Goal: Information Seeking & Learning: Learn about a topic

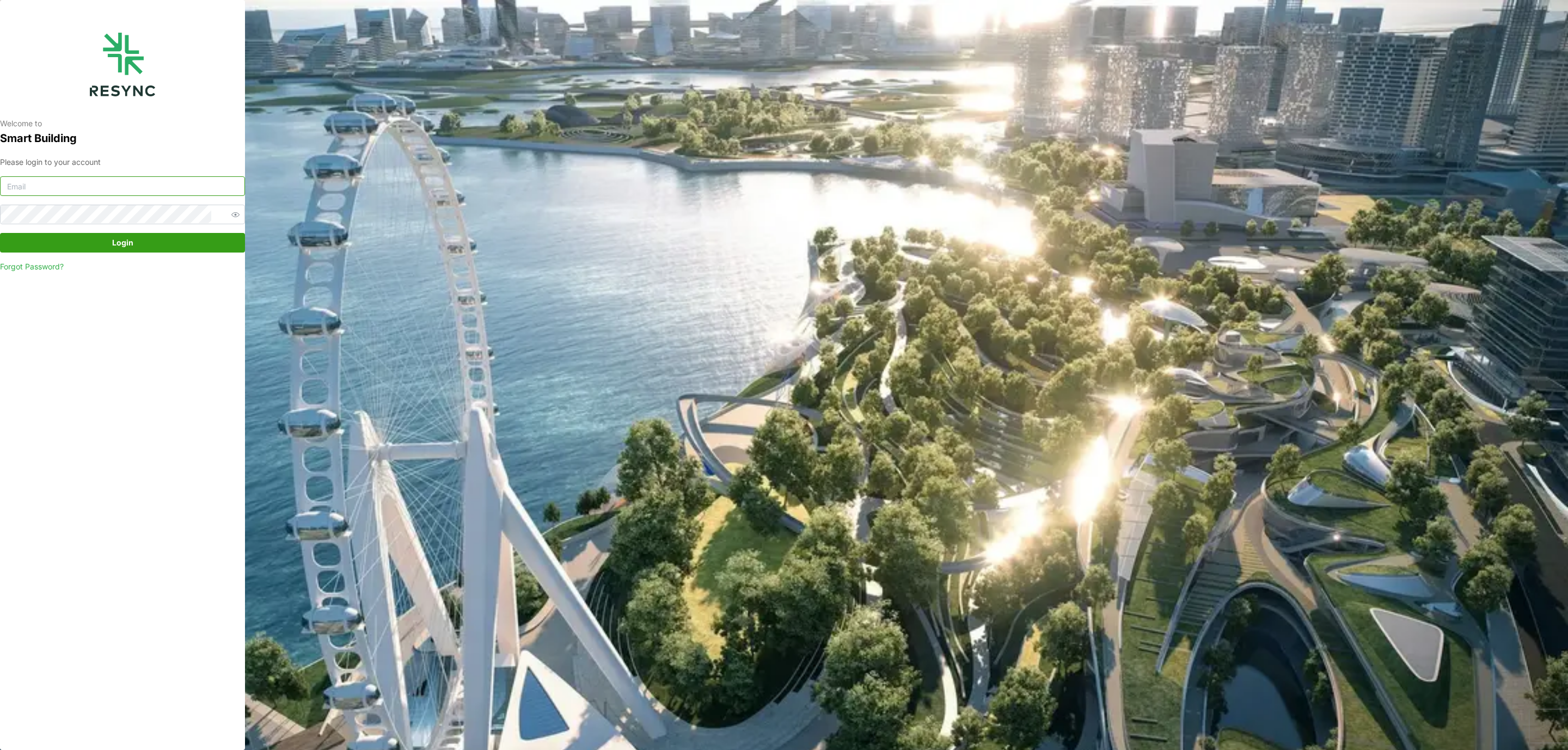
click at [194, 183] on input at bounding box center [122, 186] width 245 height 20
type input "hafiz.mohamadnor@cbre.com"
click at [118, 245] on span "Login" at bounding box center [122, 243] width 21 height 18
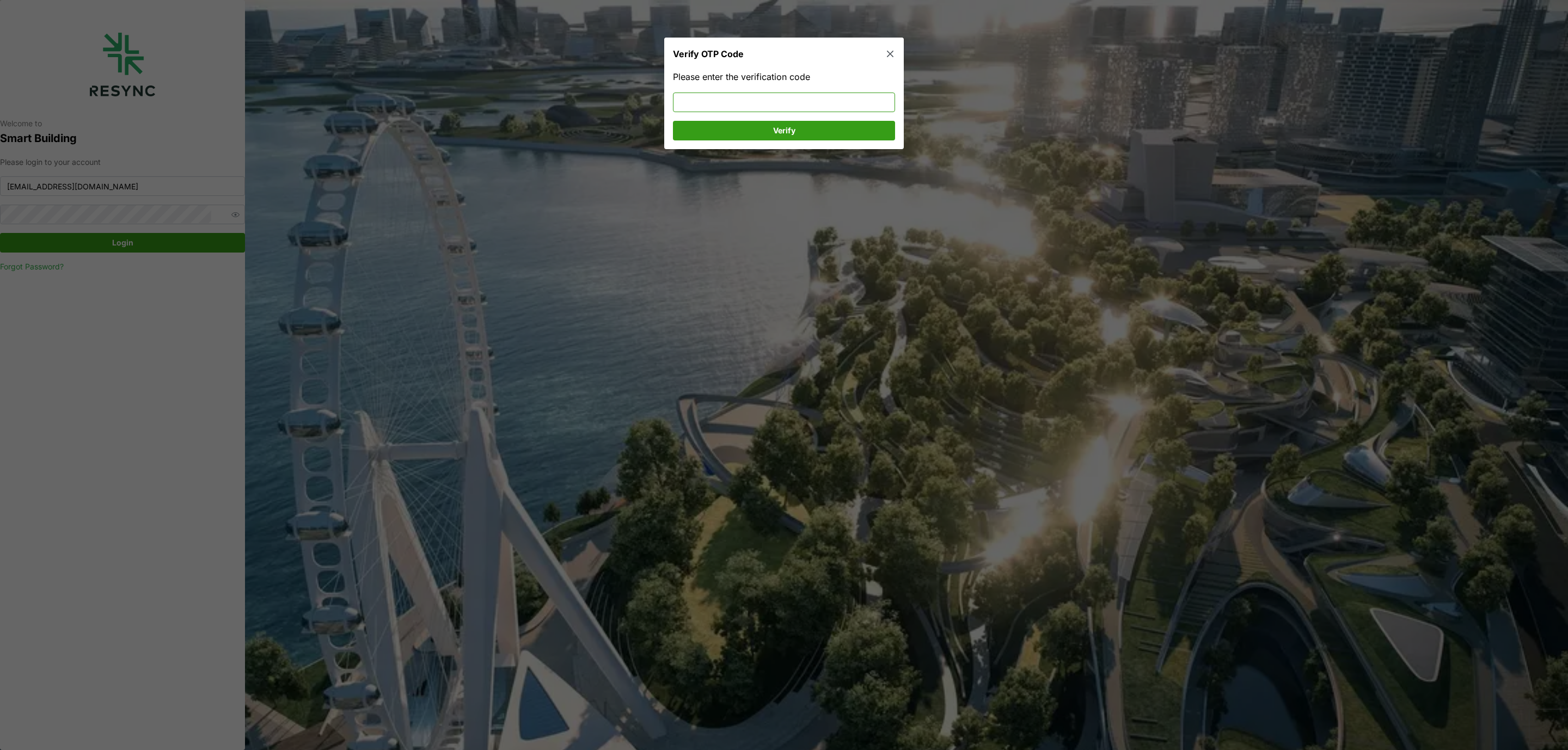
click at [806, 105] on input at bounding box center [784, 102] width 222 height 20
type input "194039"
click at [801, 133] on span "Verify" at bounding box center [784, 131] width 202 height 18
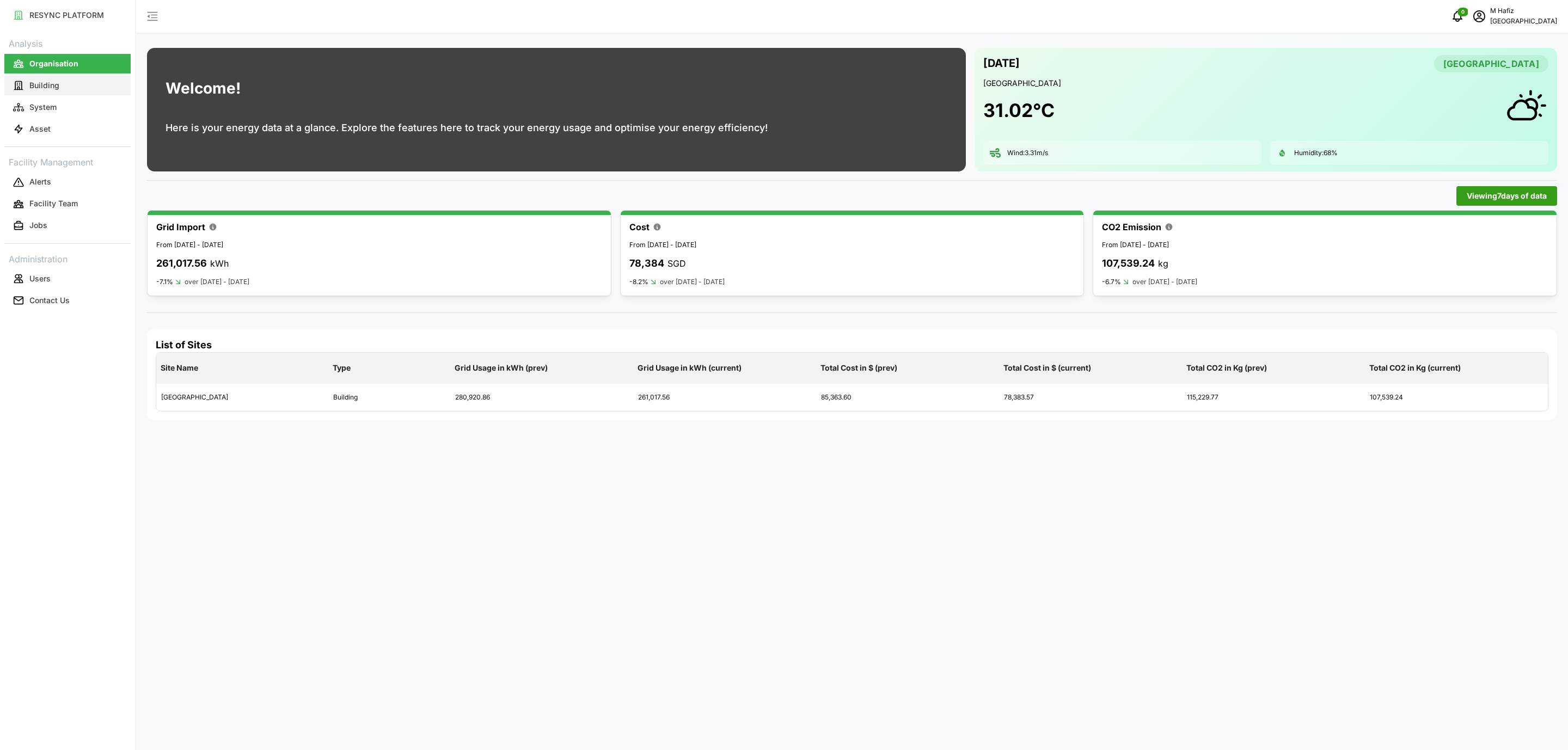
click at [64, 87] on button "Building" at bounding box center [67, 85] width 127 height 20
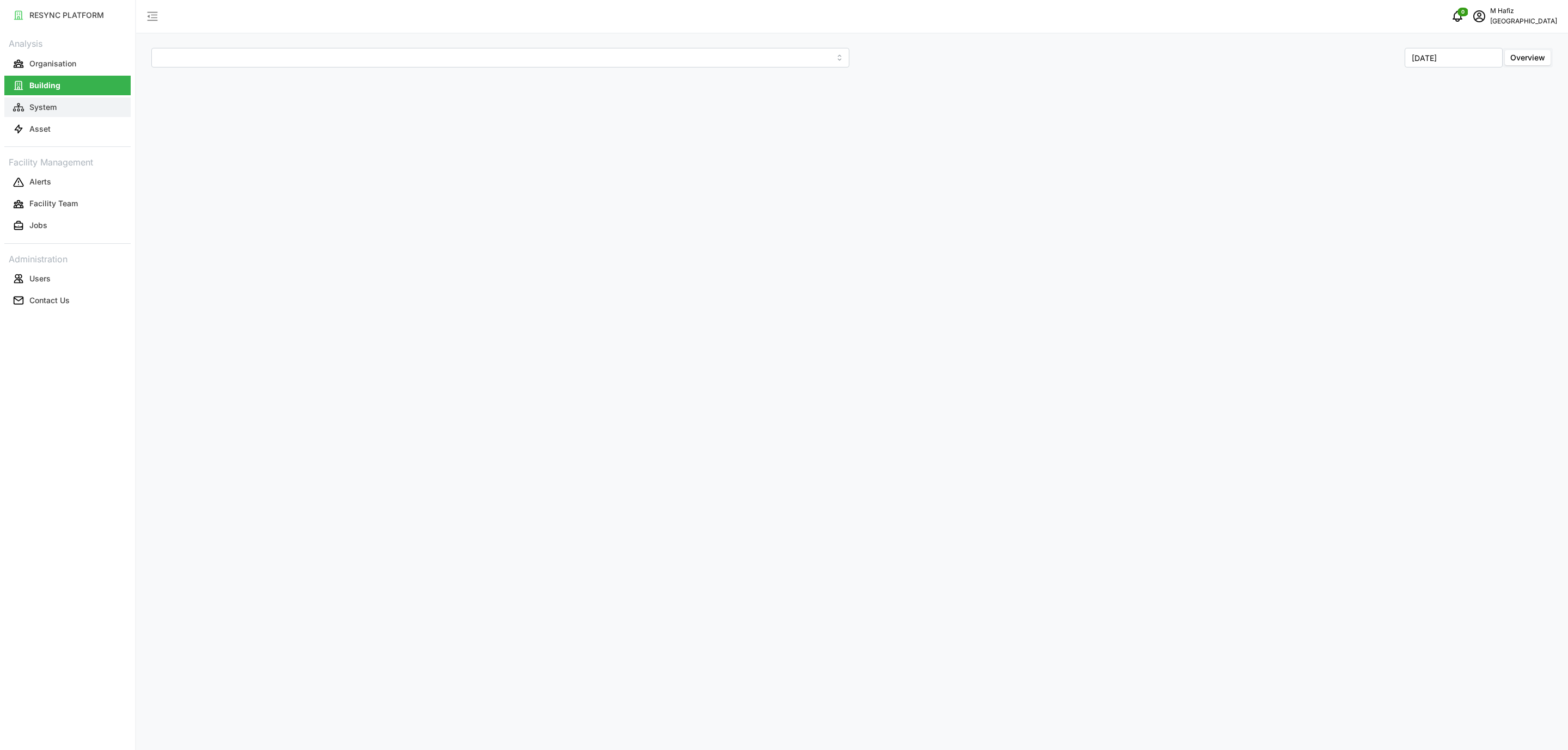
type input "[GEOGRAPHIC_DATA]"
click at [53, 102] on p "System" at bounding box center [43, 107] width 27 height 11
click at [49, 114] on button "System" at bounding box center [67, 107] width 127 height 20
click at [59, 133] on button "Asset" at bounding box center [67, 129] width 127 height 20
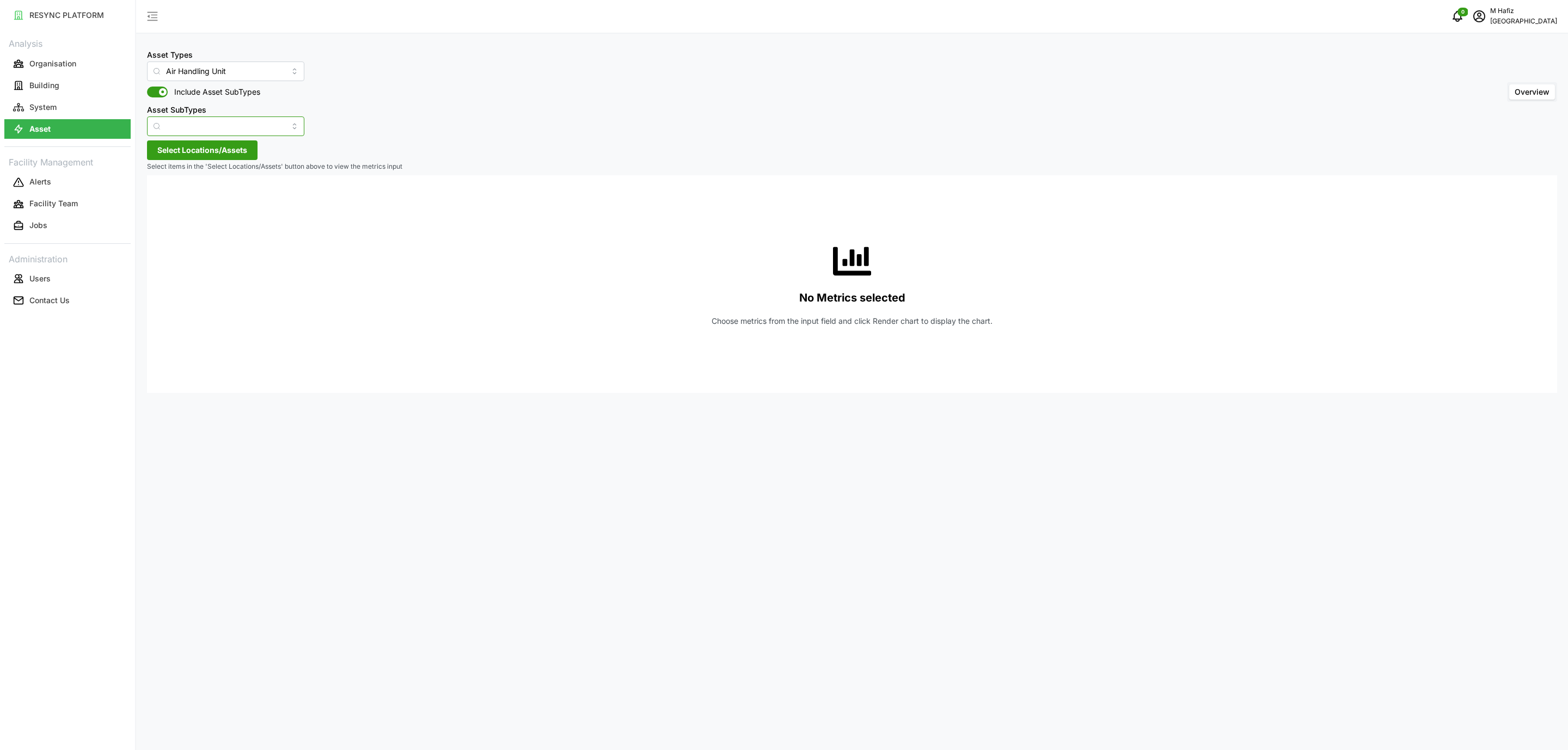
click at [280, 129] on input "Asset SubTypes" at bounding box center [226, 126] width 157 height 20
click at [263, 75] on input "Air Handling Unit" at bounding box center [226, 71] width 157 height 20
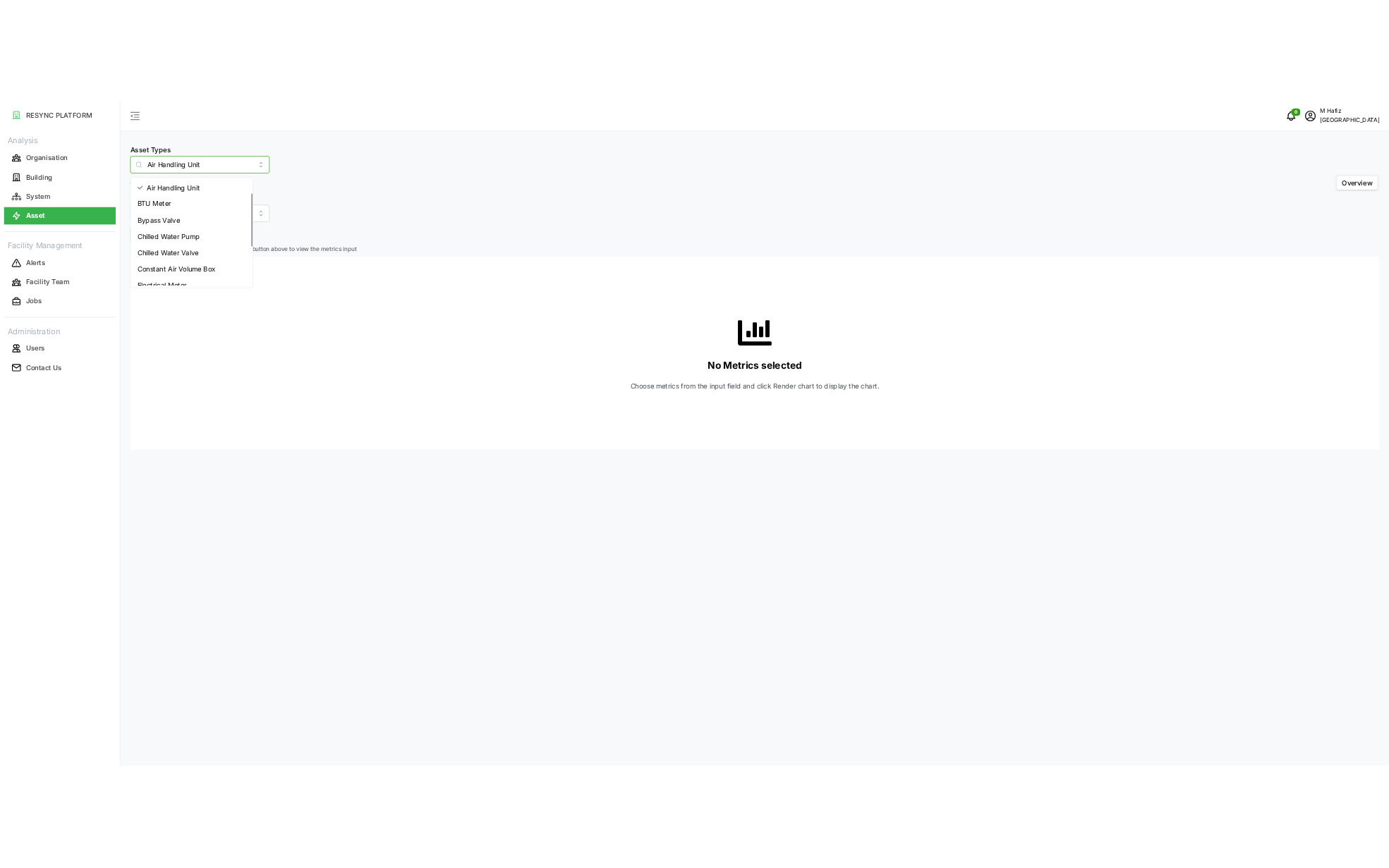
scroll to position [153, 0]
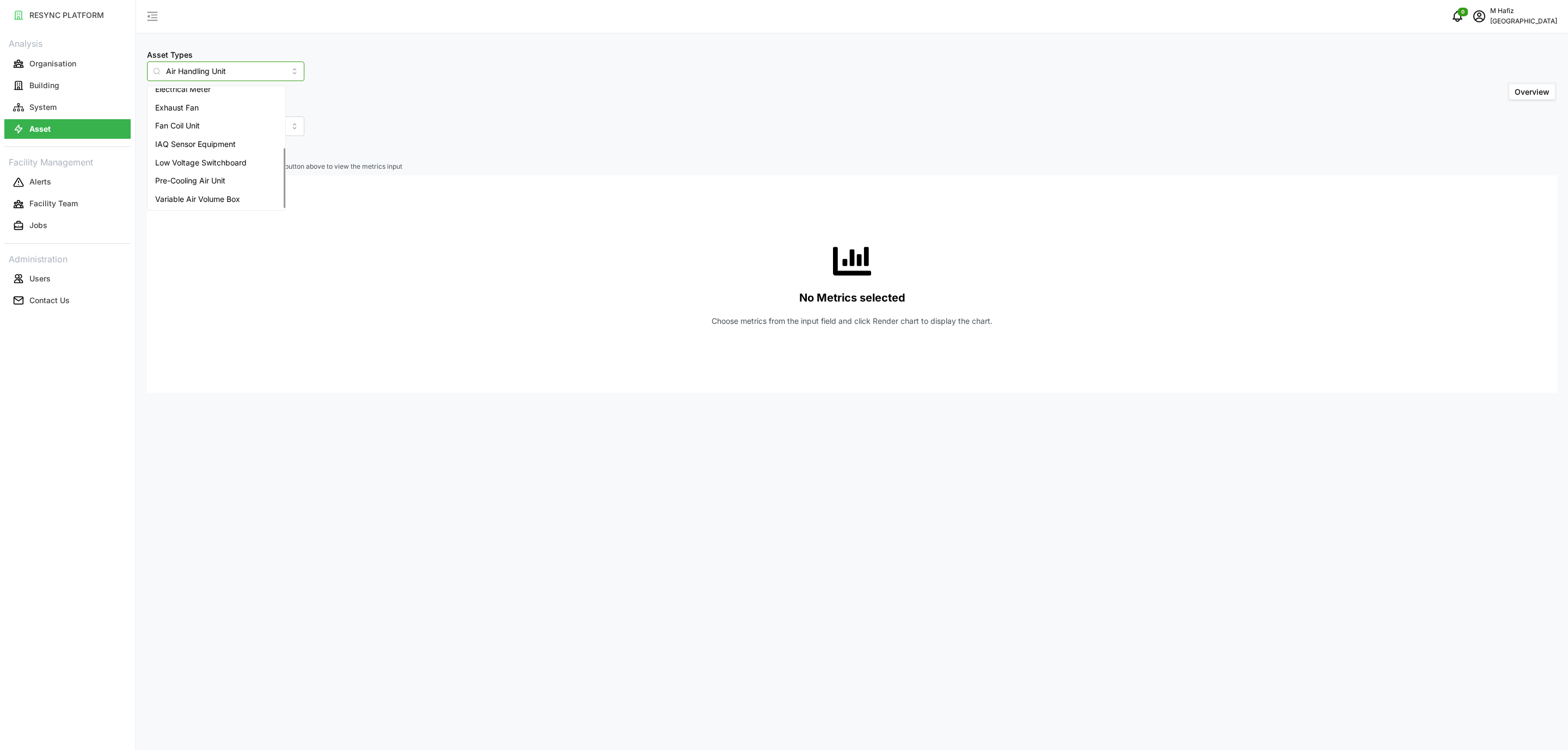
click at [245, 202] on div "Variable Air Volume Box" at bounding box center [216, 199] width 133 height 18
type input "Variable Air Volume Box"
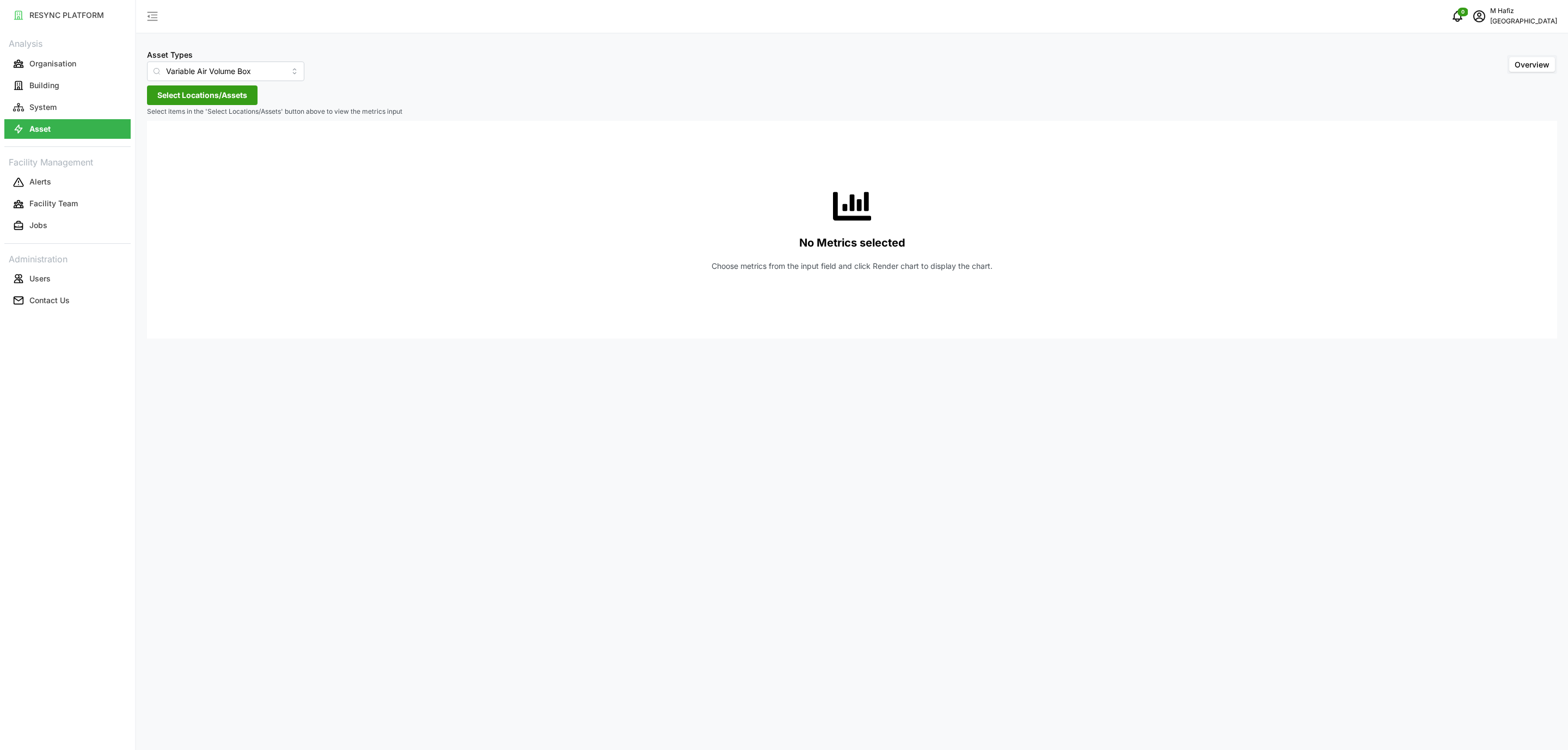
click at [224, 92] on span "Select Locations/Assets" at bounding box center [202, 95] width 90 height 18
click at [165, 141] on icon at bounding box center [161, 144] width 9 height 9
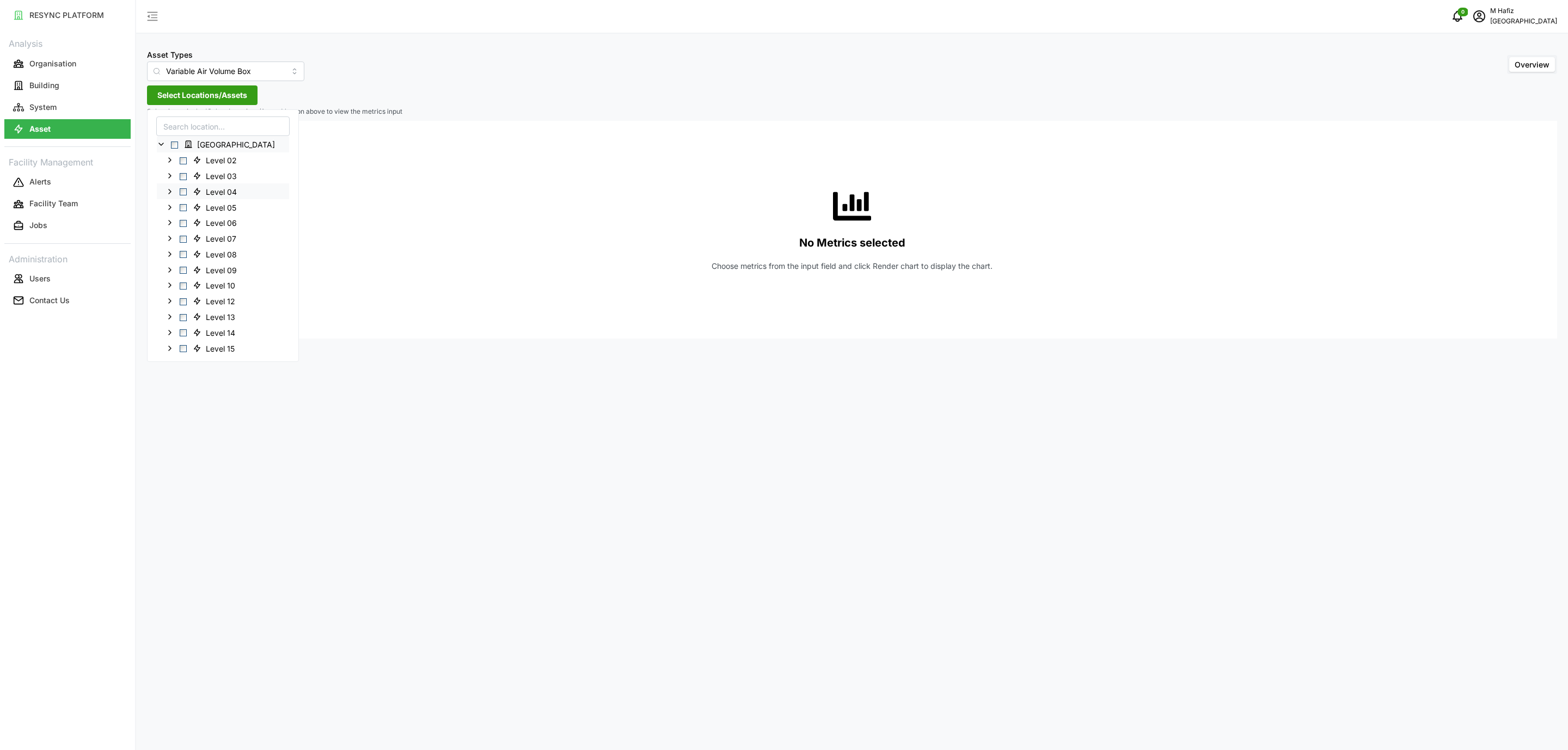
click at [185, 189] on span "Select Level 04" at bounding box center [183, 192] width 7 height 7
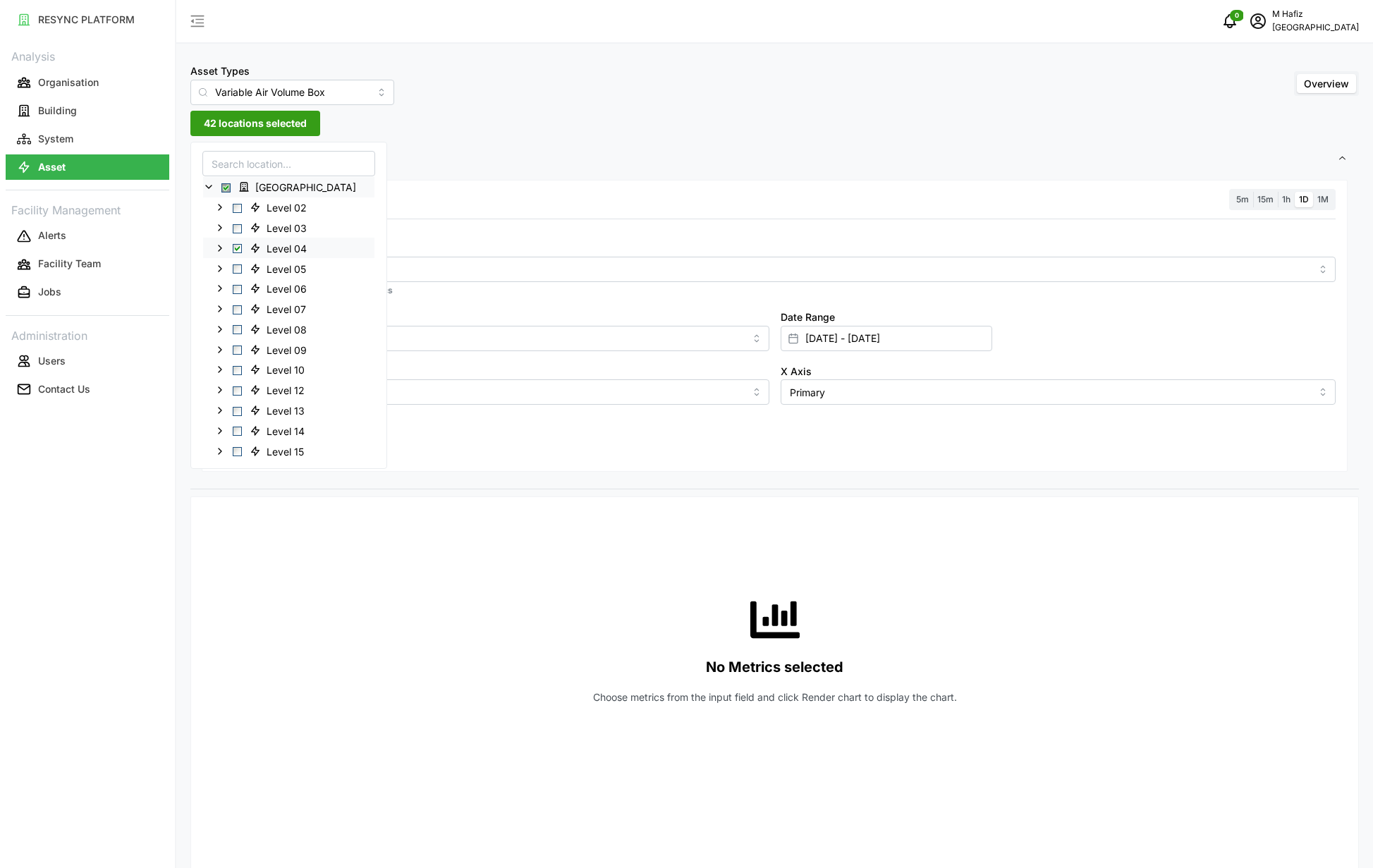
click at [218, 251] on icon at bounding box center [220, 248] width 12 height 12
click at [235, 251] on span "Select Level 04" at bounding box center [237, 249] width 9 height 9
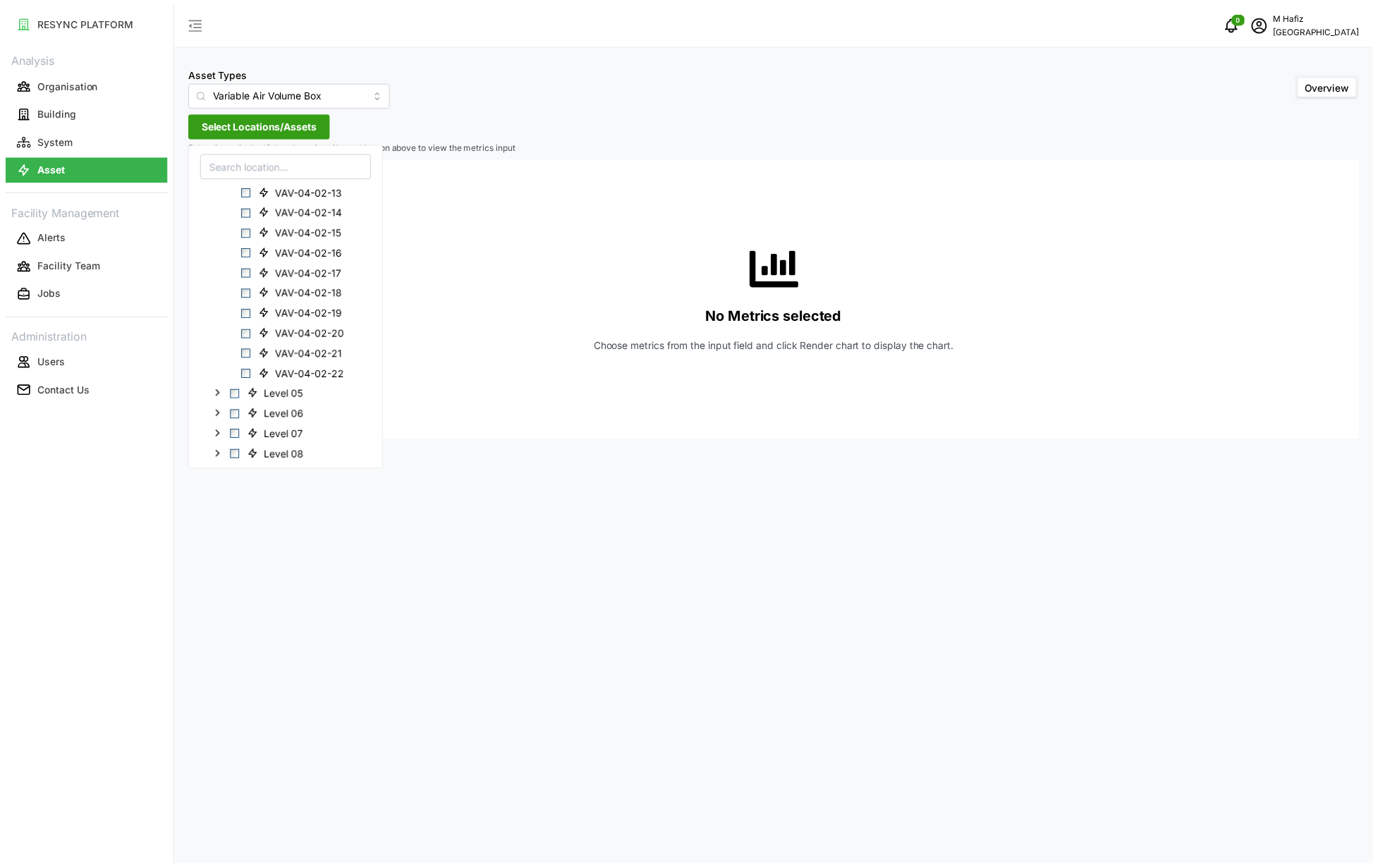
scroll to position [741, 0]
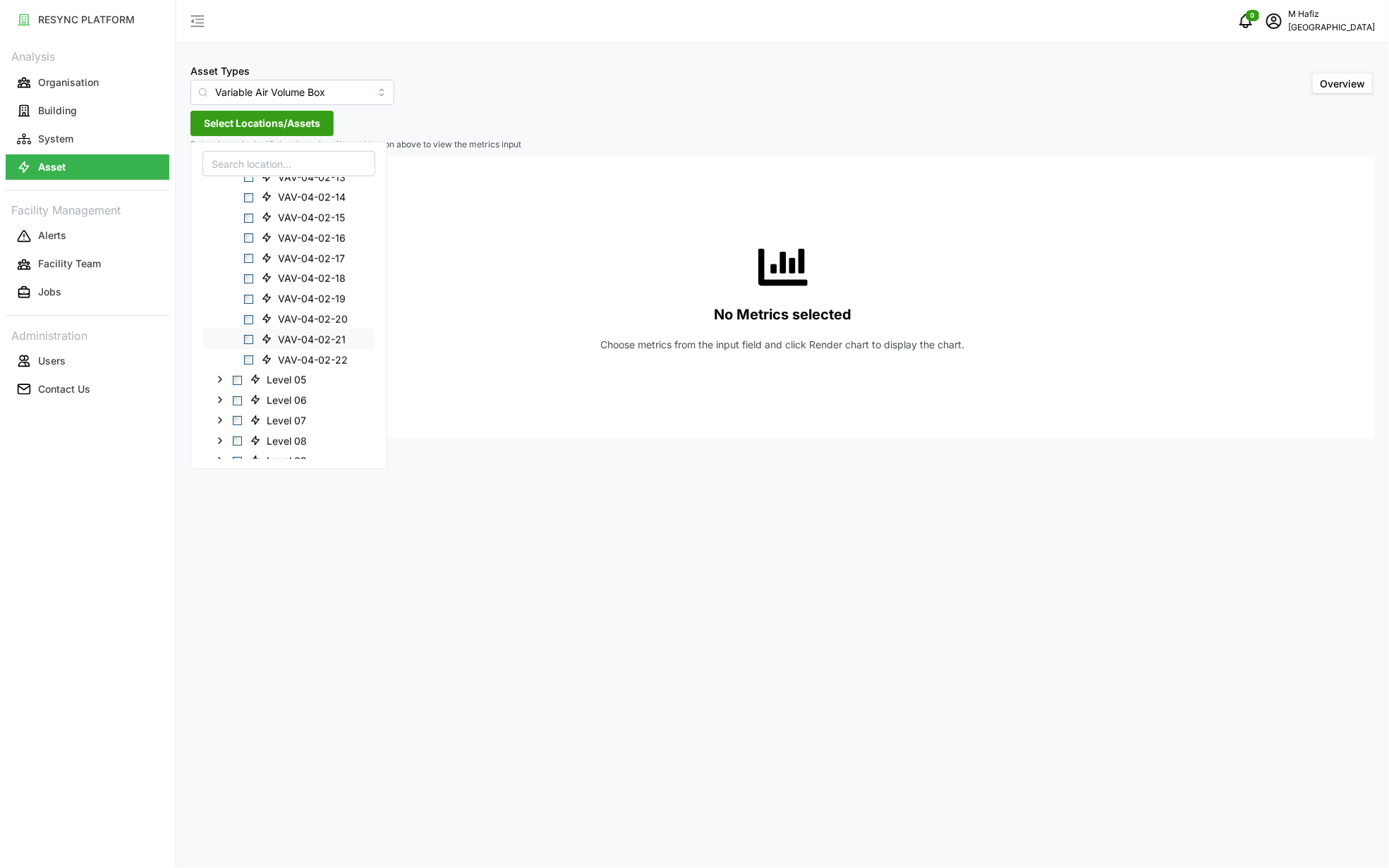
click at [324, 343] on span "VAV-04-02-21" at bounding box center [312, 340] width 67 height 14
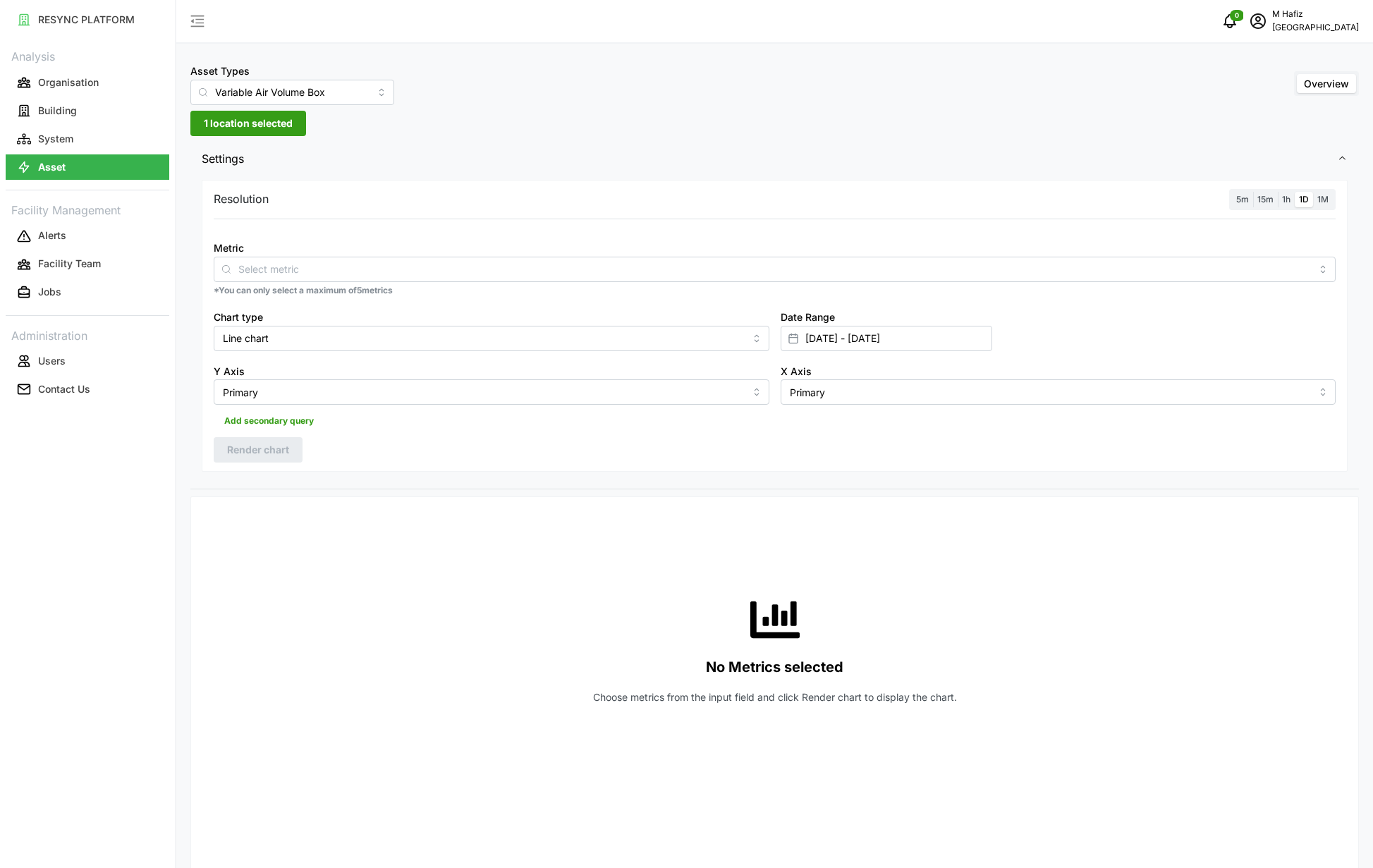
click at [882, 198] on div "Resolution 5m 15m 1h 1D 1M" at bounding box center [774, 199] width 1122 height 22
click at [826, 333] on input "[DATE] - [DATE]" at bounding box center [887, 338] width 212 height 26
click at [897, 512] on button "9" at bounding box center [889, 506] width 26 height 26
type input "[DATE] - [DATE]"
type input "[DATE]"
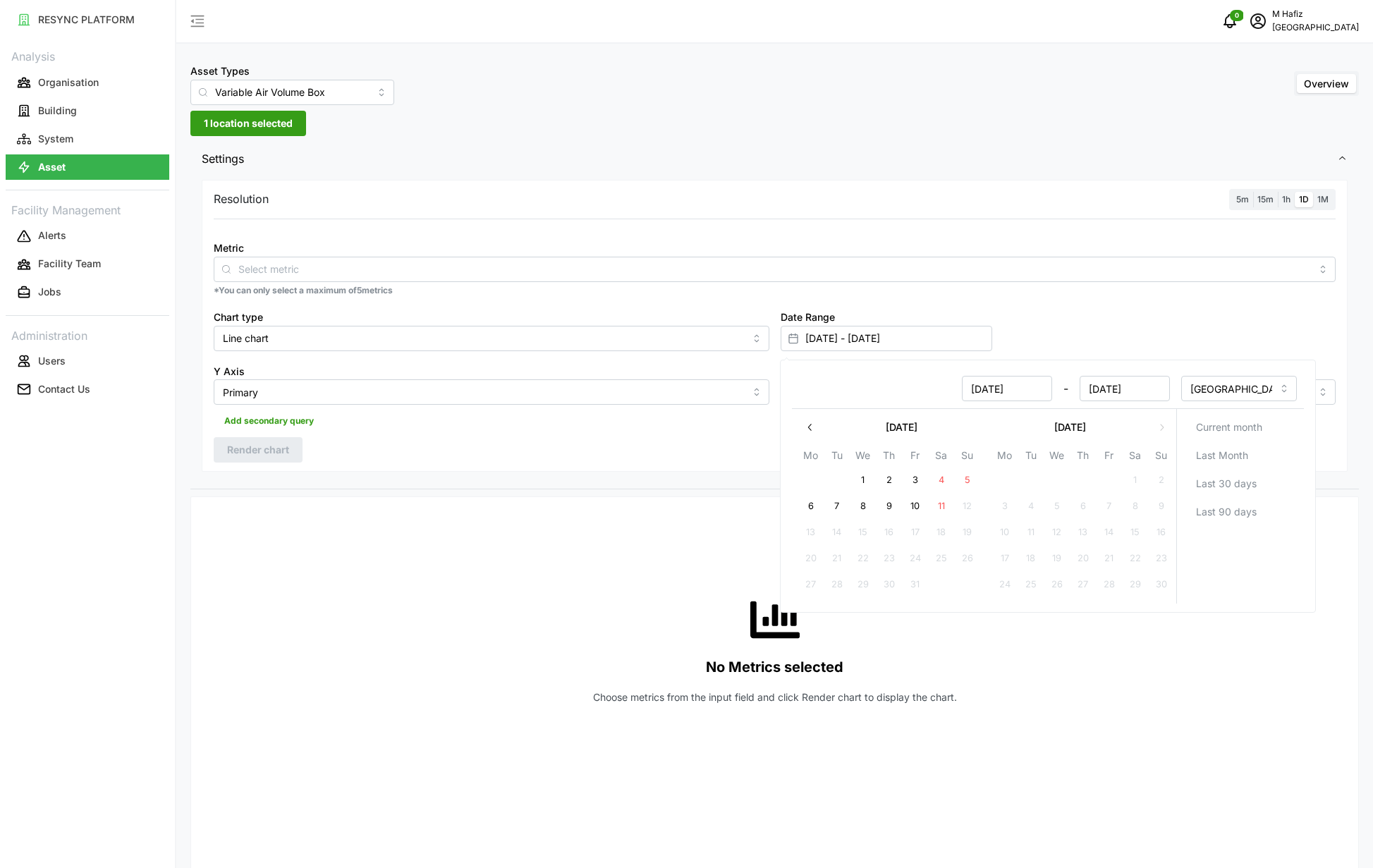
type input "[DATE]"
click at [940, 508] on button "11" at bounding box center [942, 506] width 26 height 26
type input "[DATE] - [DATE]"
type input "[DATE]"
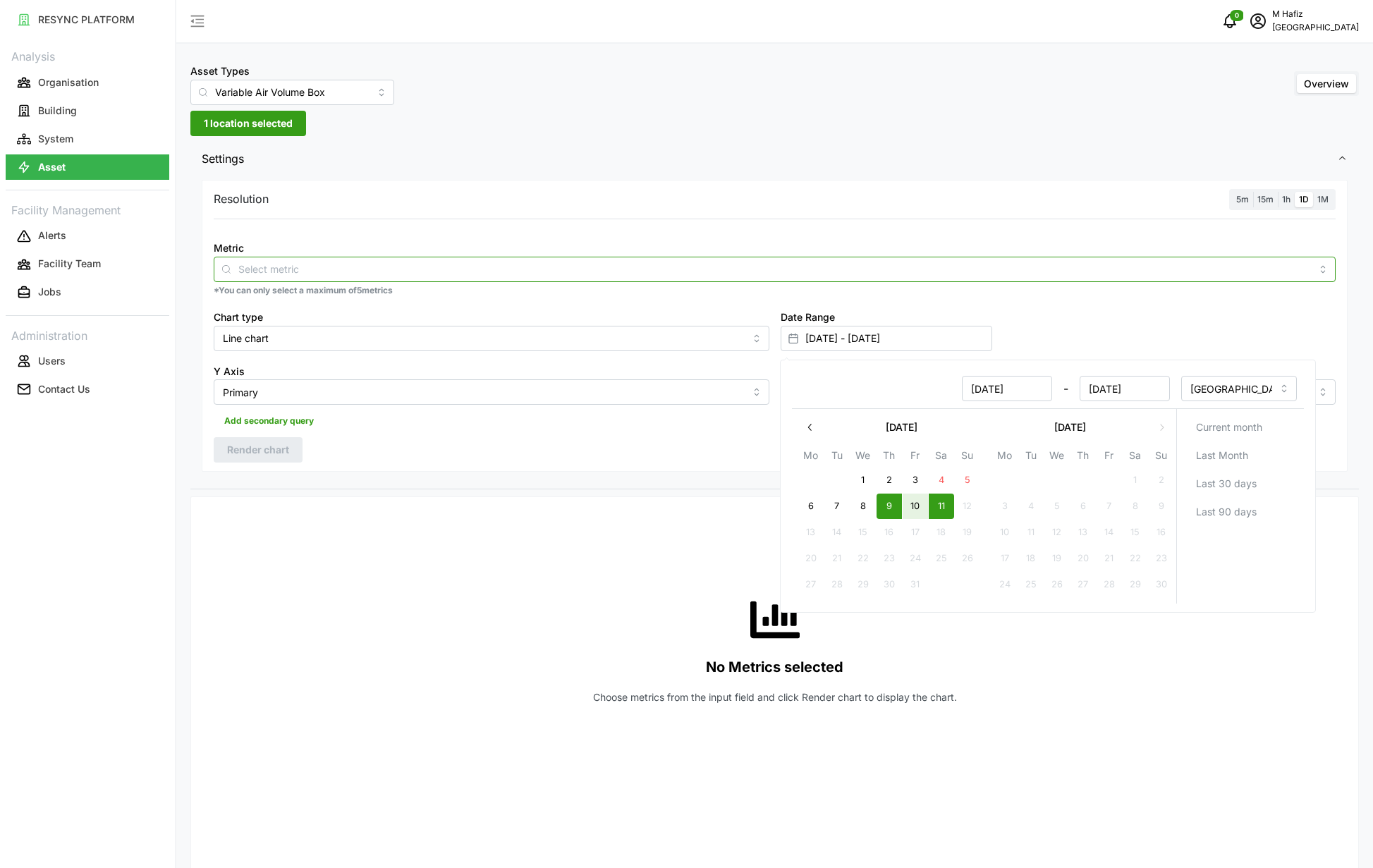
click at [609, 274] on input "Metric" at bounding box center [774, 269] width 1073 height 16
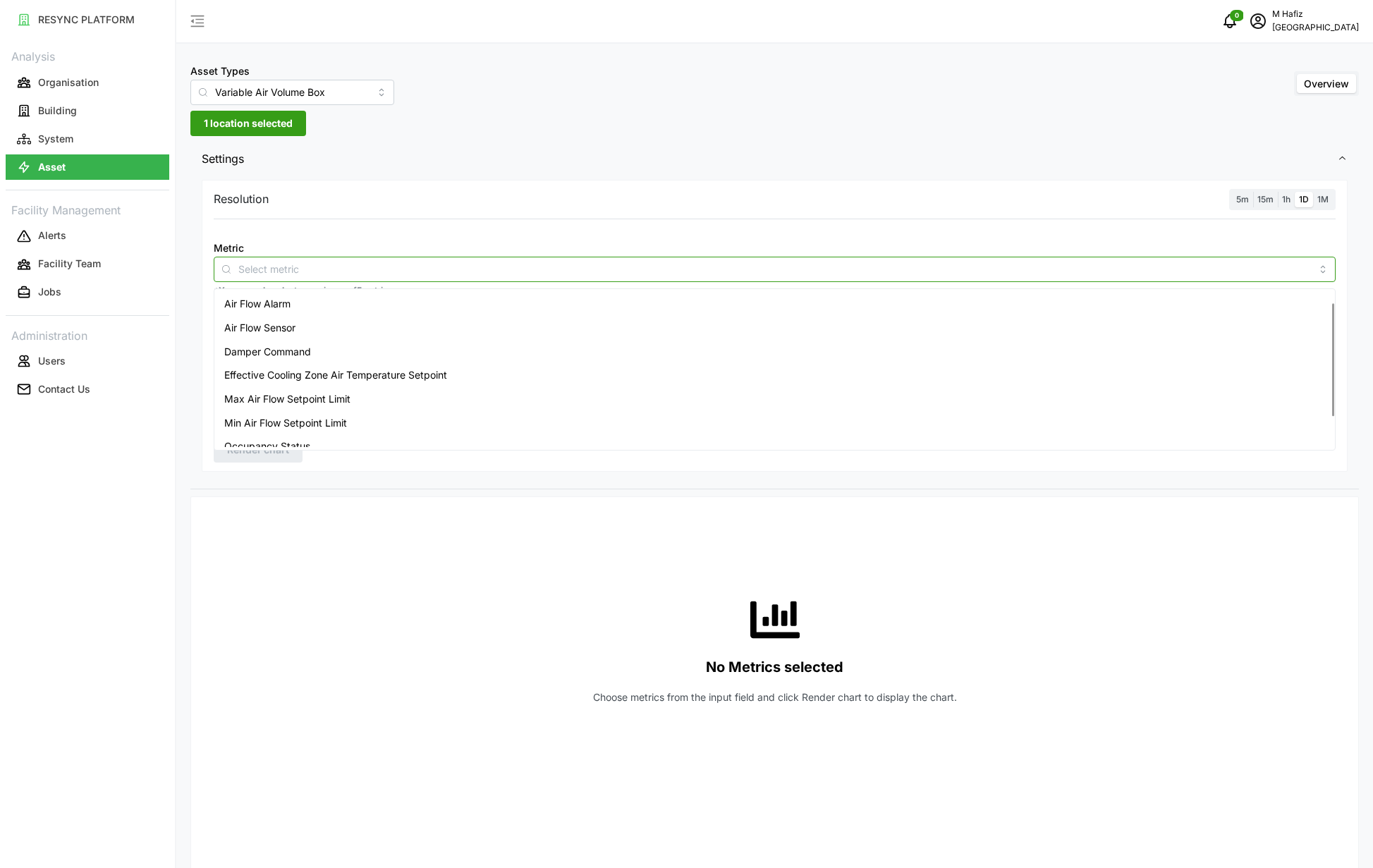
scroll to position [58, 0]
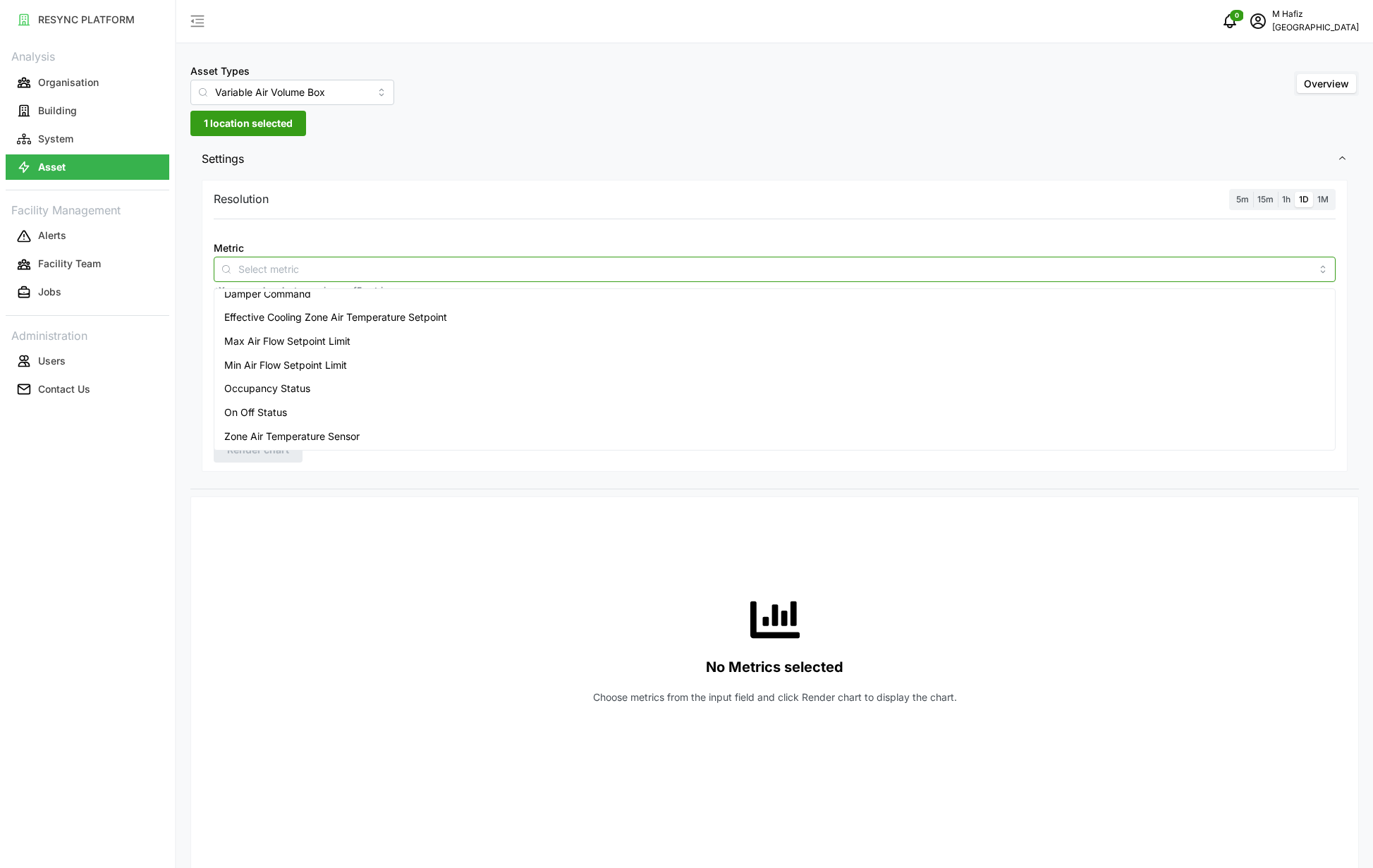
click at [360, 441] on span "Zone Air Temperature Sensor" at bounding box center [291, 437] width 136 height 16
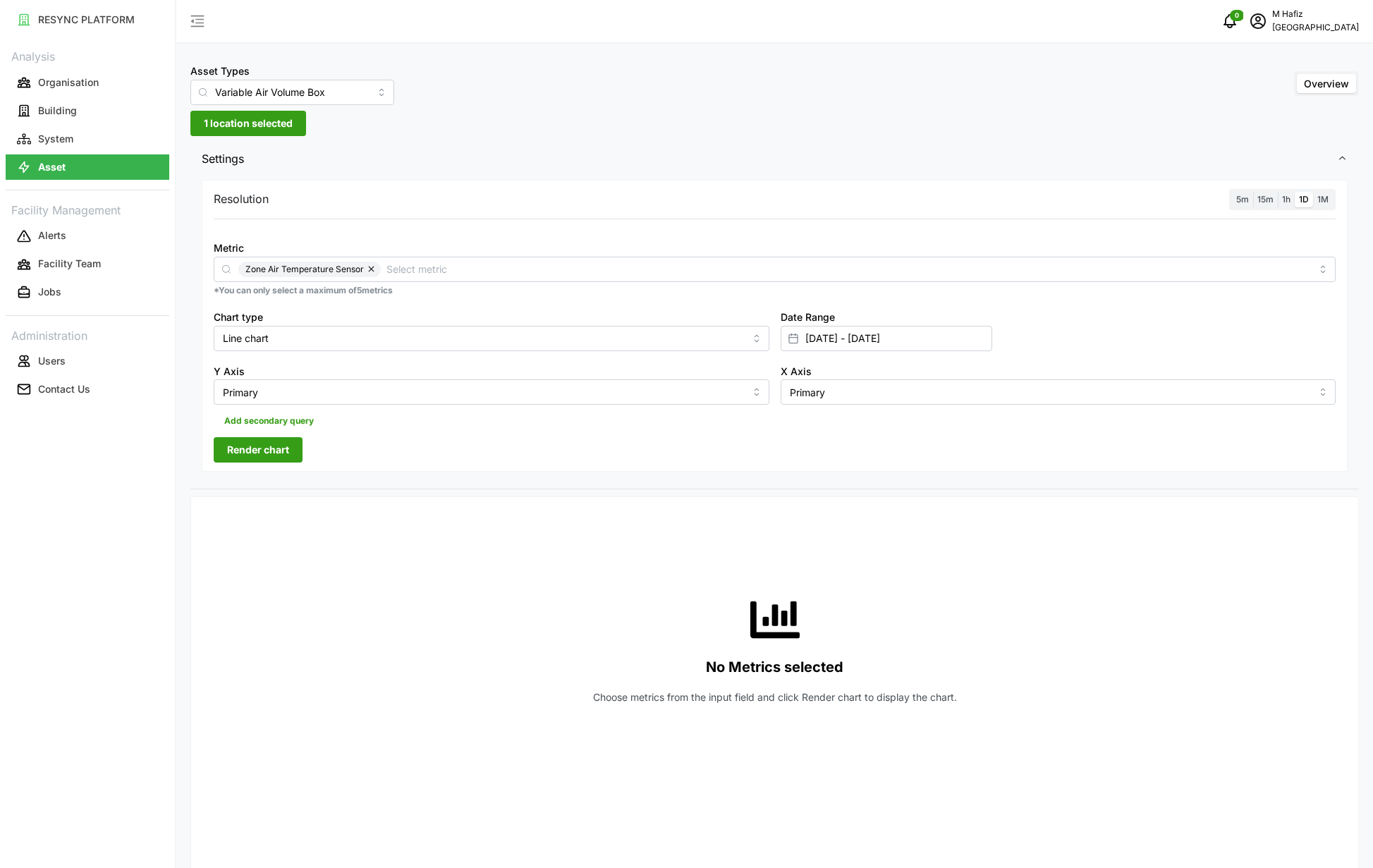
click at [317, 490] on div "Resolution 5m 15m 1h 1D 1M Metric Zone Air Temperature Sensor *You can only sel…" at bounding box center [774, 333] width 1168 height 314
click at [280, 449] on span "Render chart" at bounding box center [258, 450] width 62 height 24
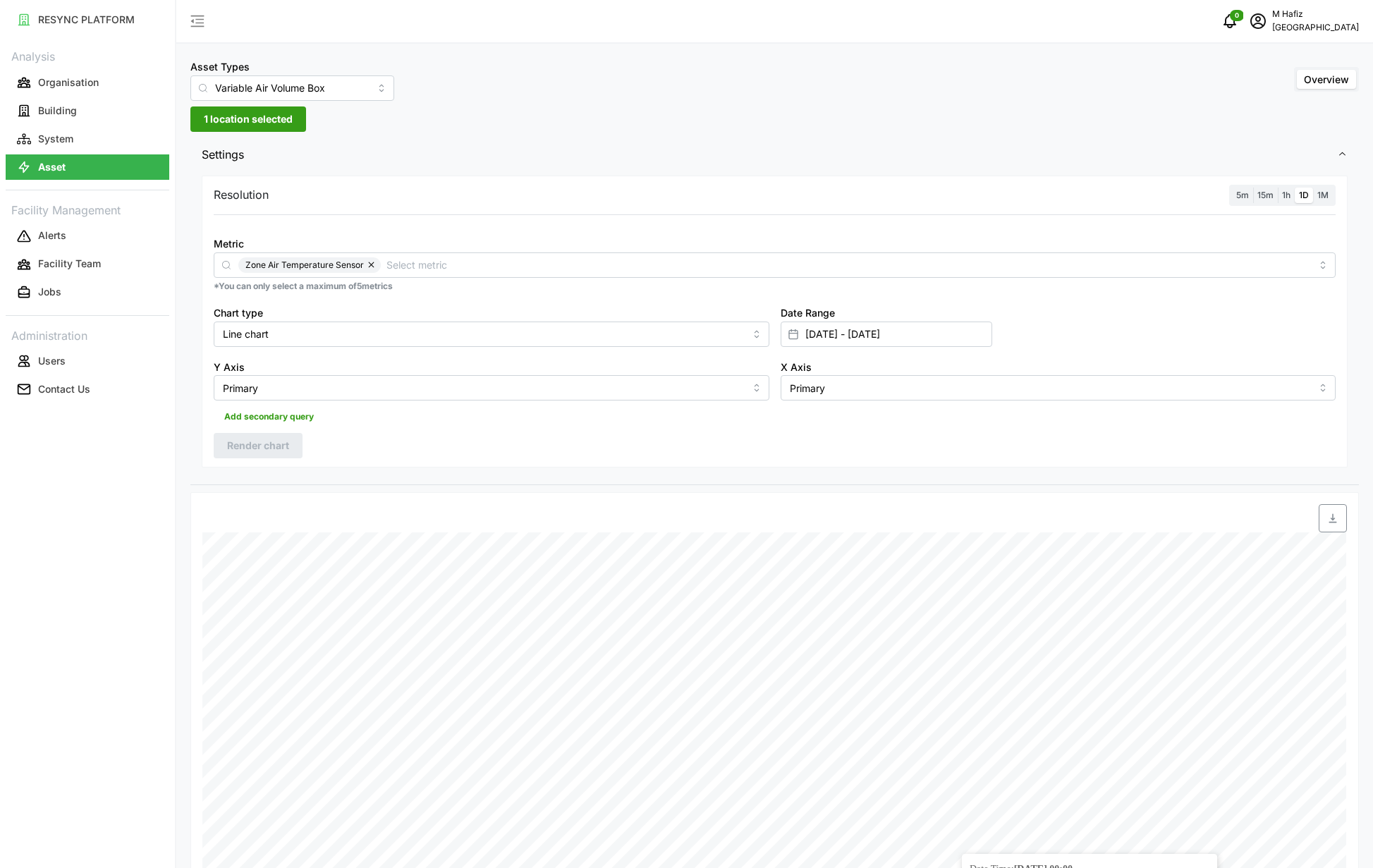
scroll to position [0, 0]
click at [367, 272] on button "button" at bounding box center [372, 269] width 17 height 16
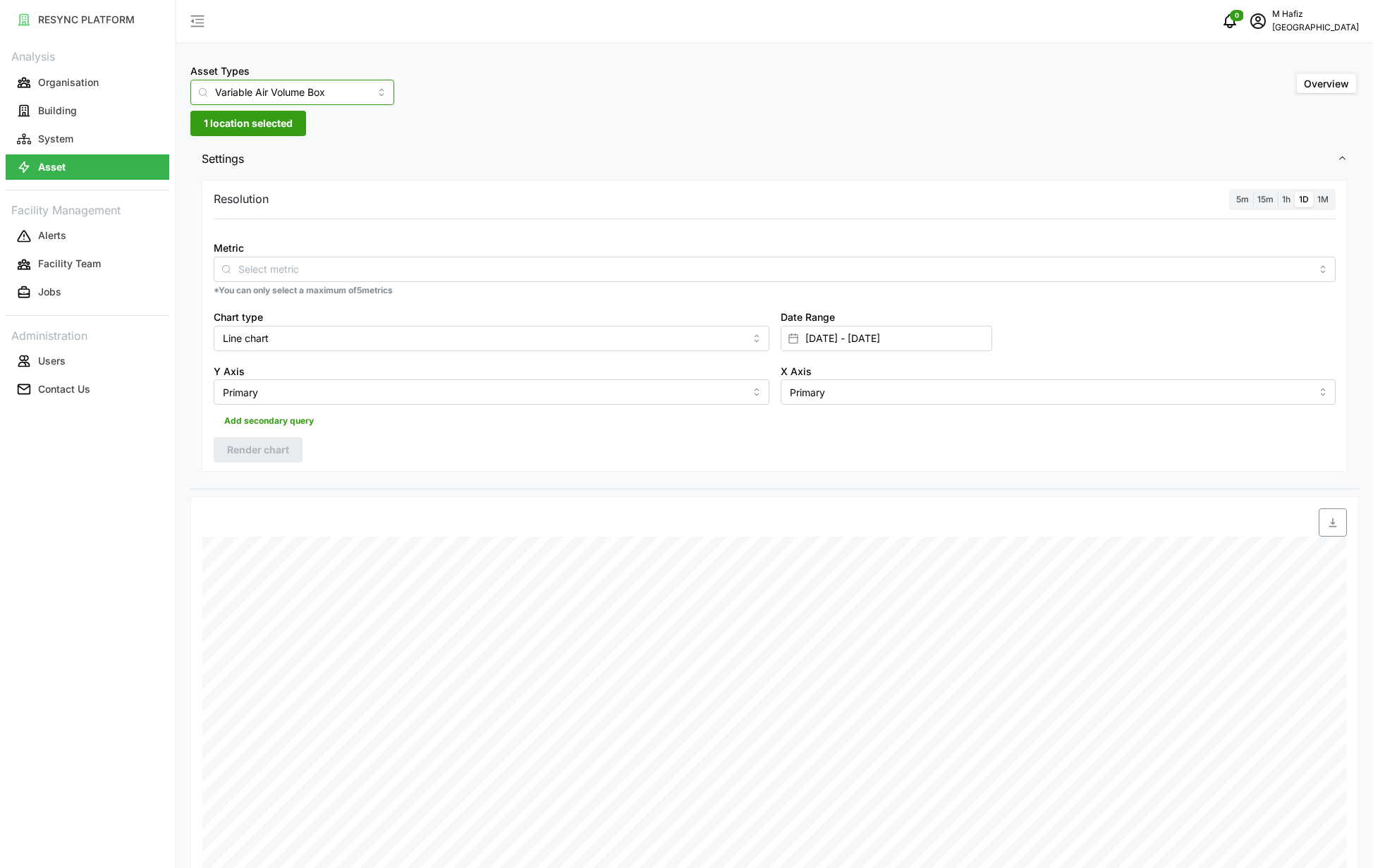
click at [344, 96] on input "Variable Air Volume Box" at bounding box center [292, 92] width 204 height 26
click at [286, 123] on span "1 location selected" at bounding box center [248, 123] width 89 height 24
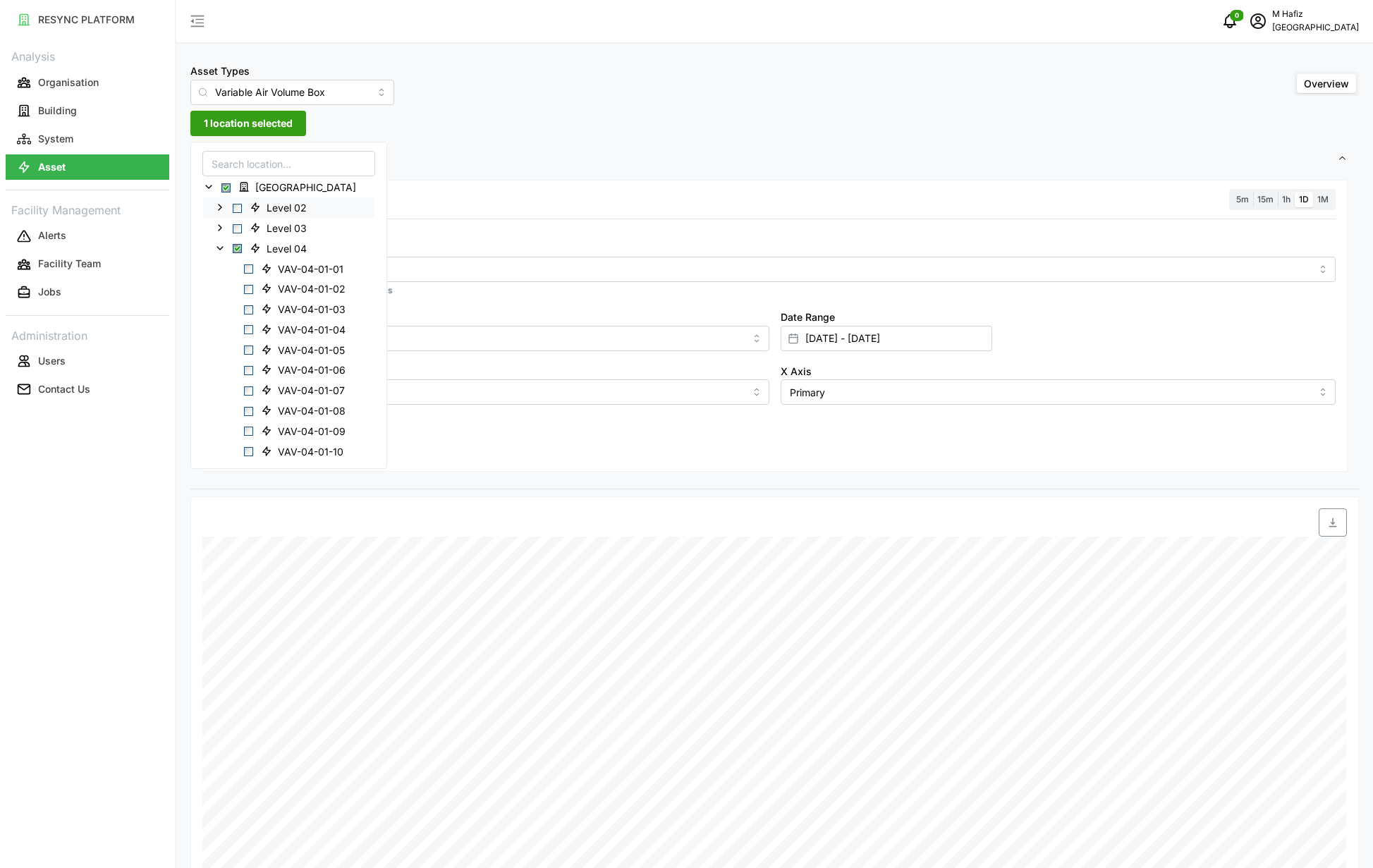
click at [234, 213] on div "Level 02" at bounding box center [289, 207] width 172 height 20
click at [237, 210] on span "Select Level 02" at bounding box center [237, 208] width 9 height 9
click at [236, 244] on span "Select Level 04" at bounding box center [237, 249] width 9 height 9
click at [237, 252] on span "Select Level 04" at bounding box center [237, 249] width 9 height 9
click at [225, 207] on icon at bounding box center [220, 207] width 12 height 12
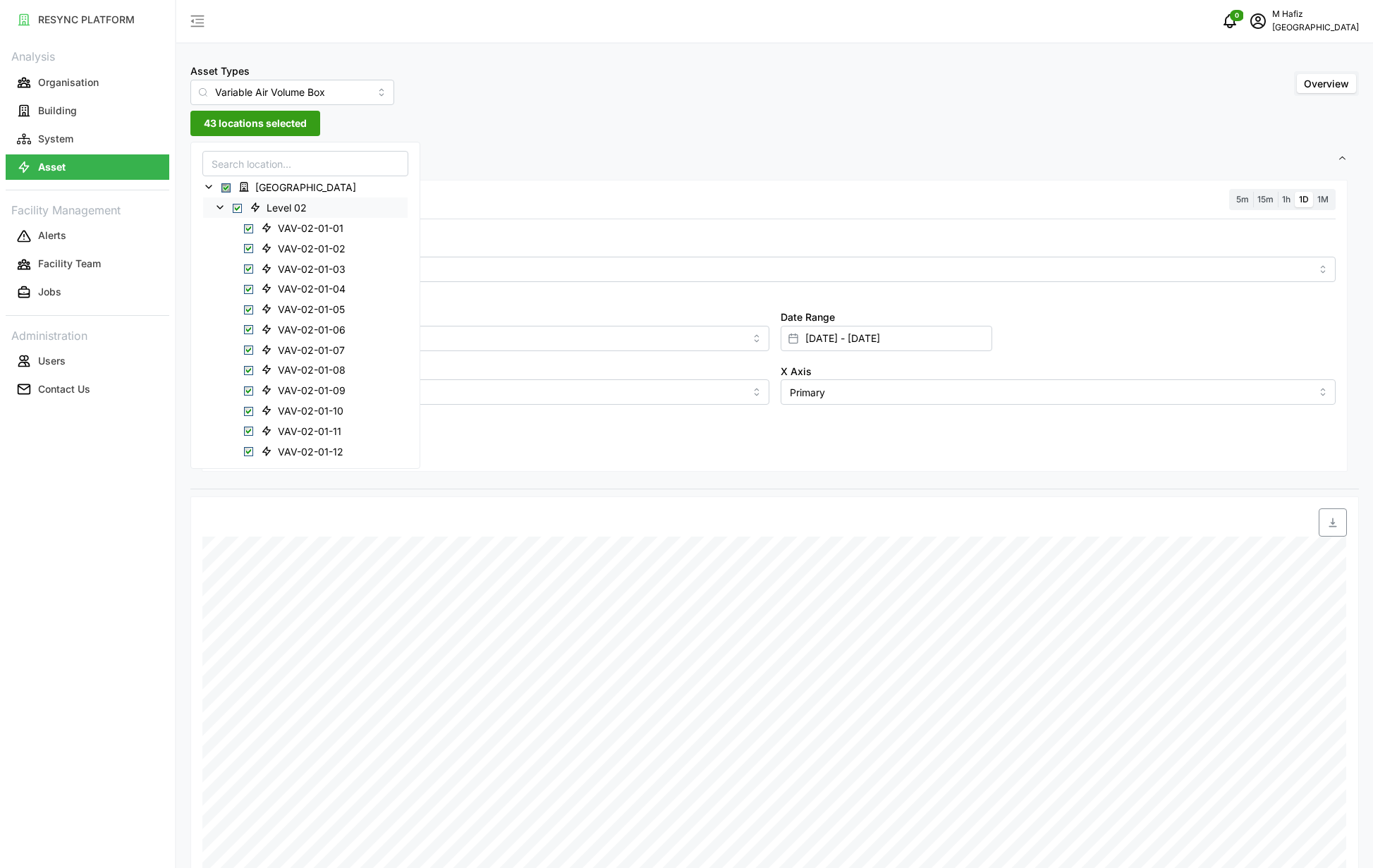
click at [235, 212] on span "Select Level 02" at bounding box center [237, 208] width 9 height 9
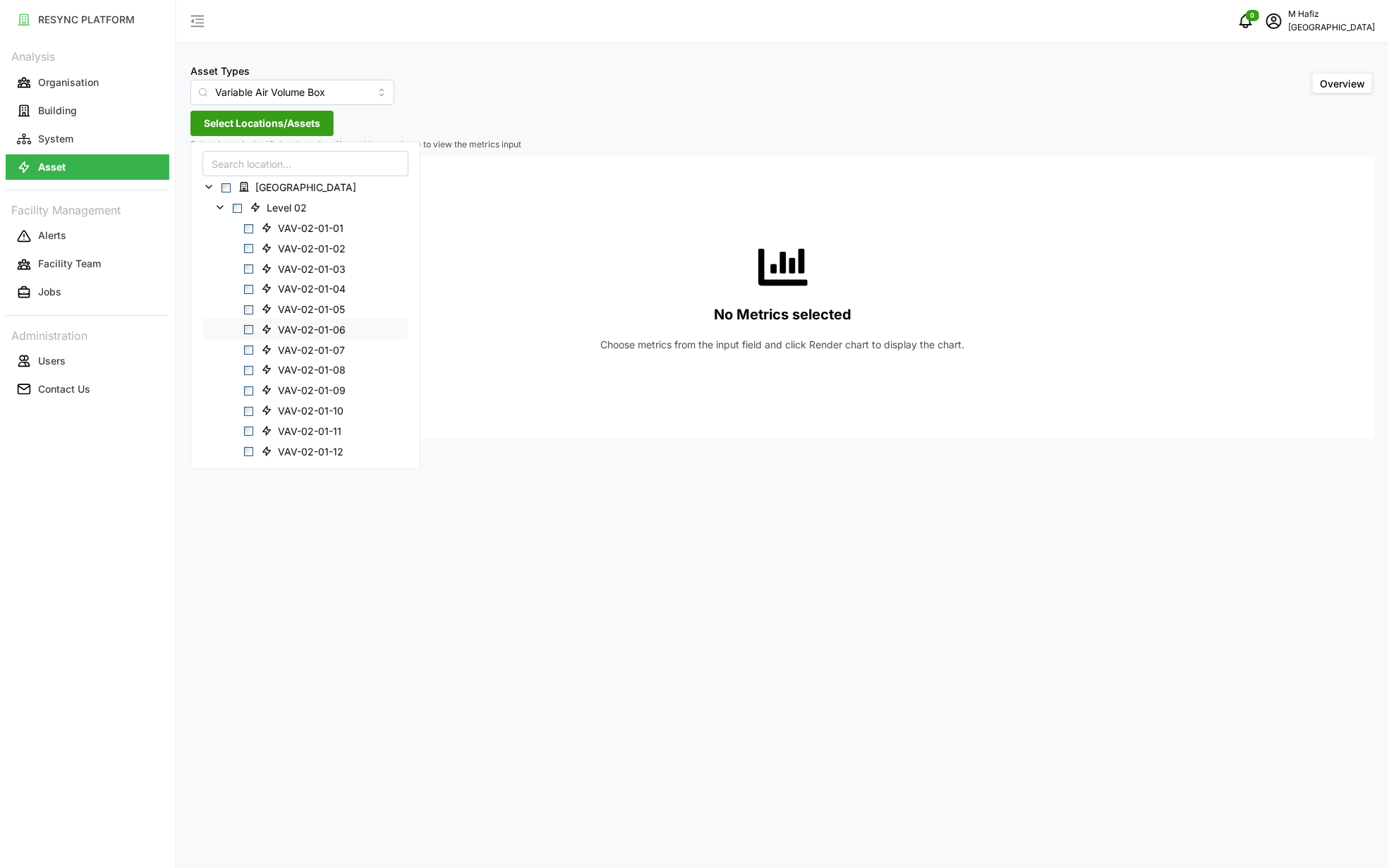
click at [250, 329] on span "Select VAV-02-01-06" at bounding box center [249, 329] width 9 height 9
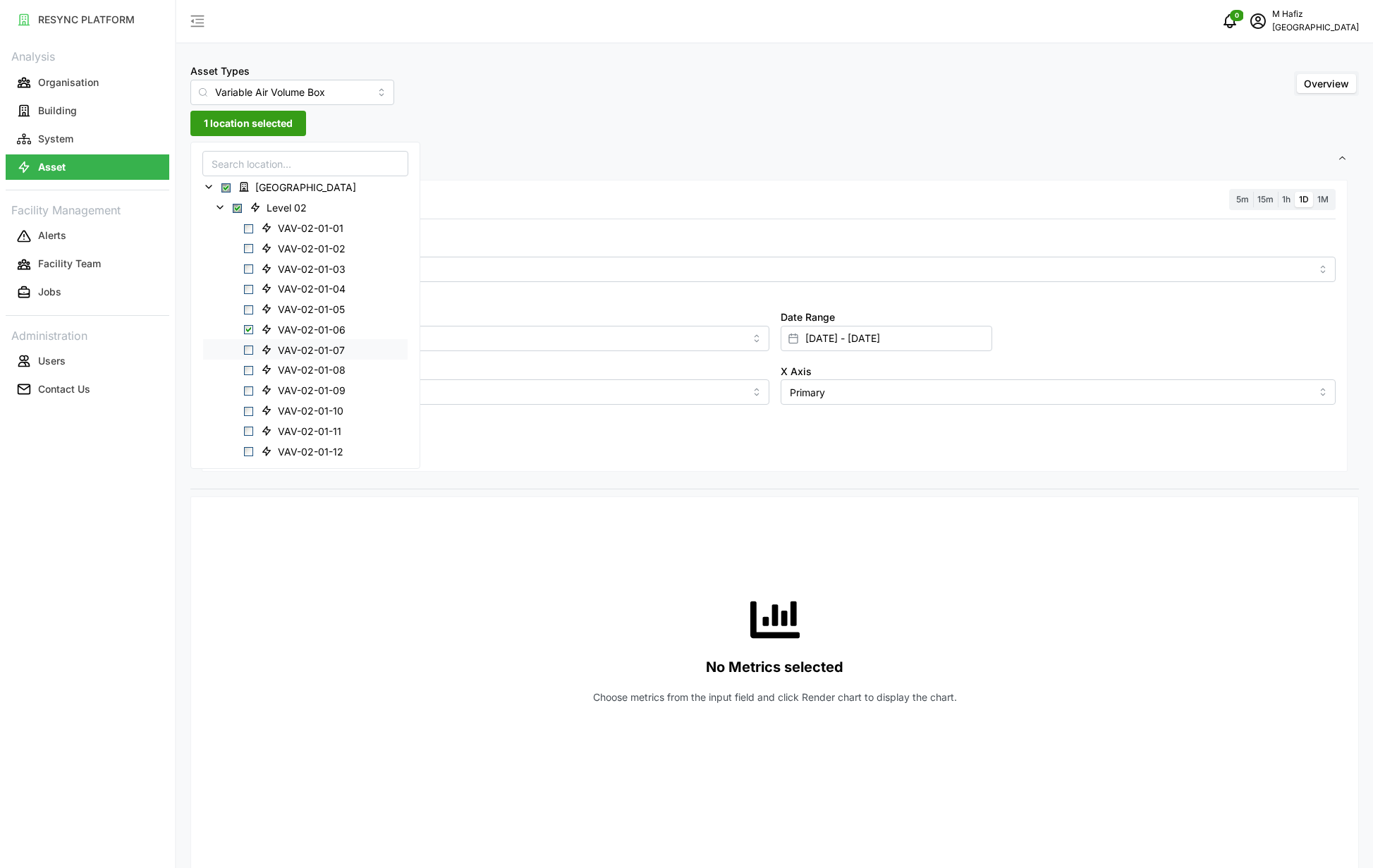
click at [245, 349] on span "Select VAV-02-01-07" at bounding box center [249, 350] width 9 height 9
click at [248, 373] on span "Select VAV-02-01-08" at bounding box center [249, 370] width 9 height 9
click at [248, 392] on span "Select VAV-02-01-09" at bounding box center [249, 391] width 9 height 9
click at [248, 409] on span "Select VAV-02-01-10" at bounding box center [249, 411] width 9 height 9
click at [250, 430] on span "Select VAV-02-01-11" at bounding box center [249, 431] width 9 height 9
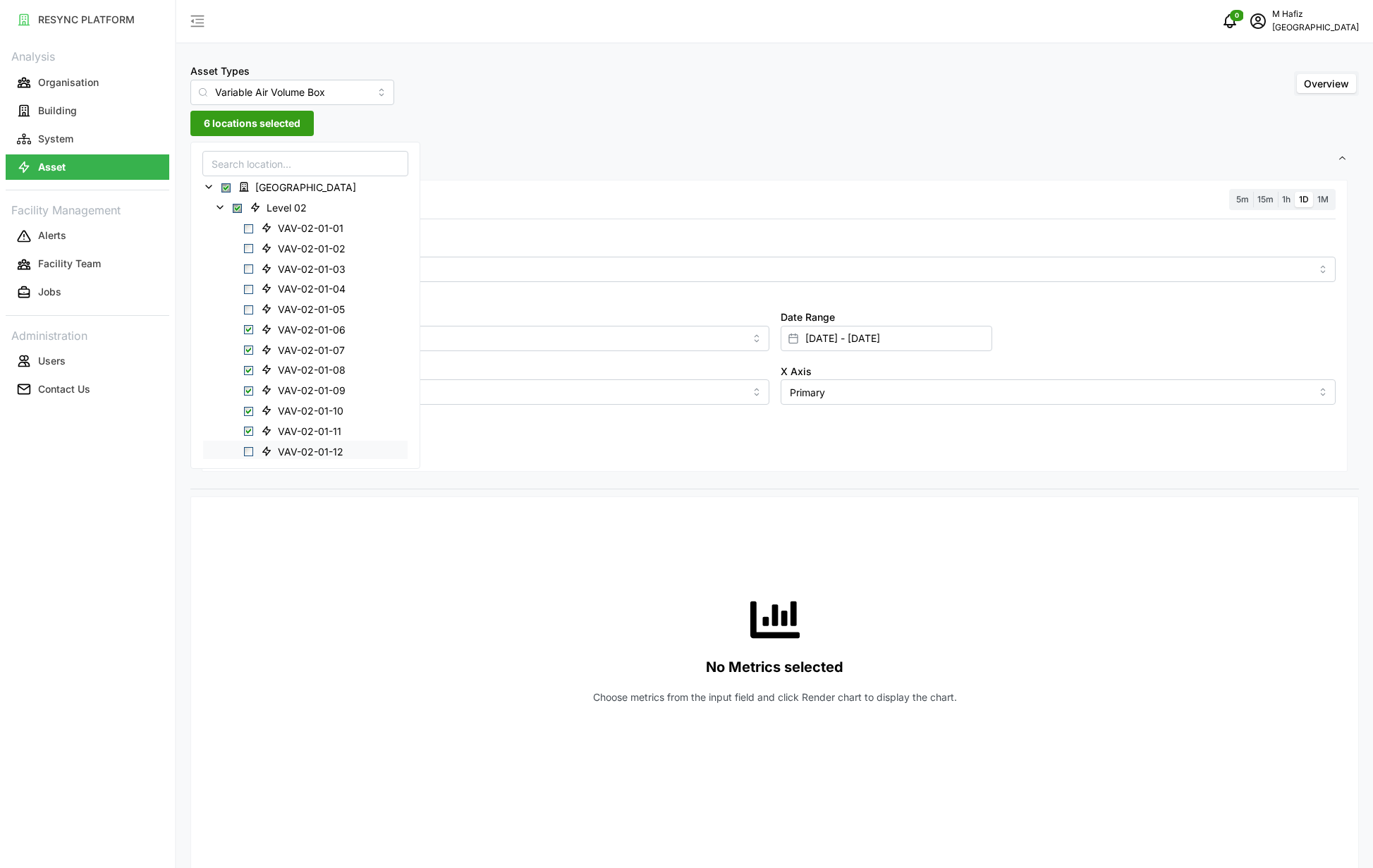
click at [251, 448] on span "Select VAV-02-01-12" at bounding box center [249, 452] width 9 height 9
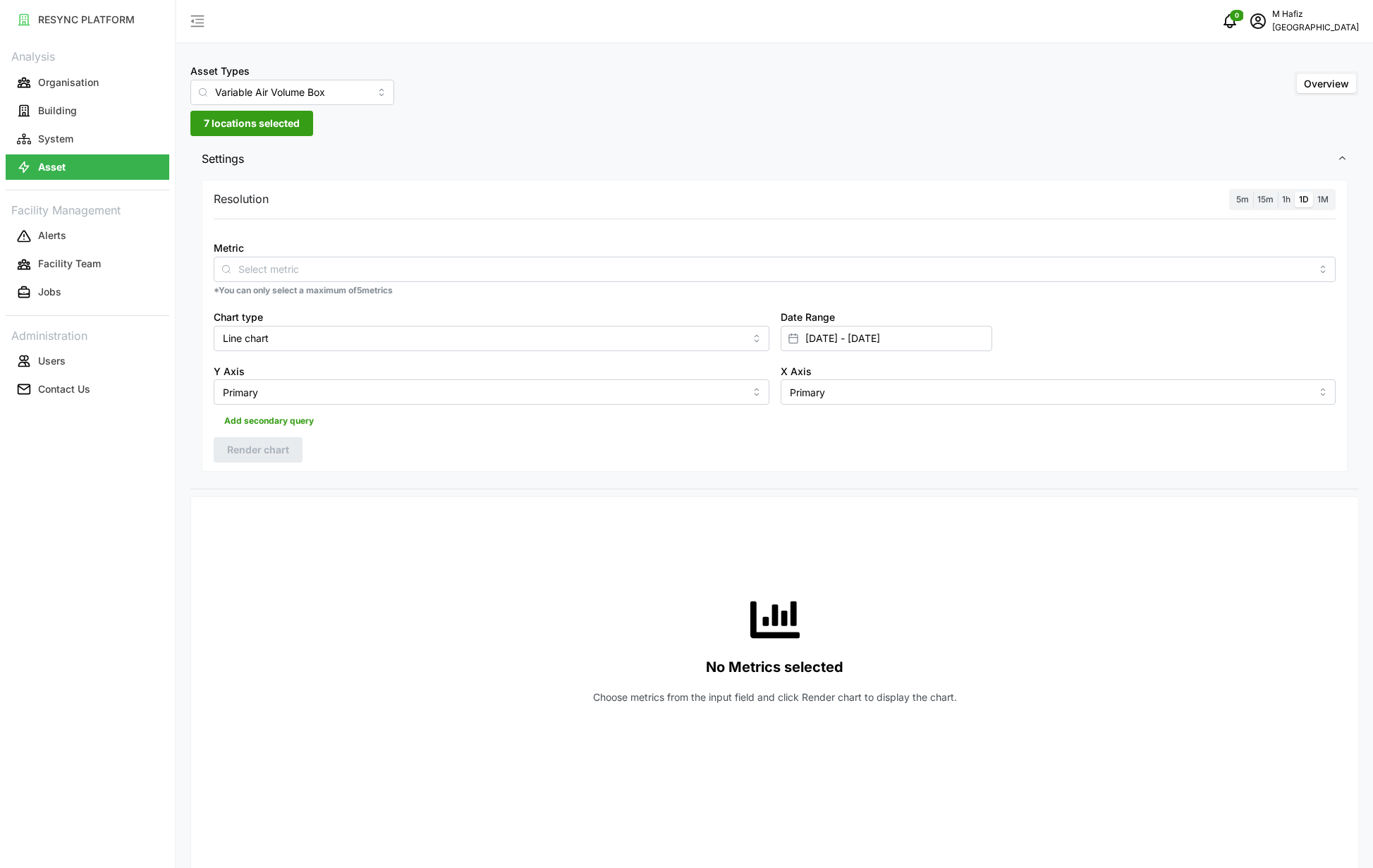
click at [758, 180] on div "Resolution 5m 15m 1h 1D 1M Metric *You can only select a maximum of 5 metrics C…" at bounding box center [775, 326] width 1146 height 292
click at [333, 267] on input "Metric" at bounding box center [774, 269] width 1073 height 16
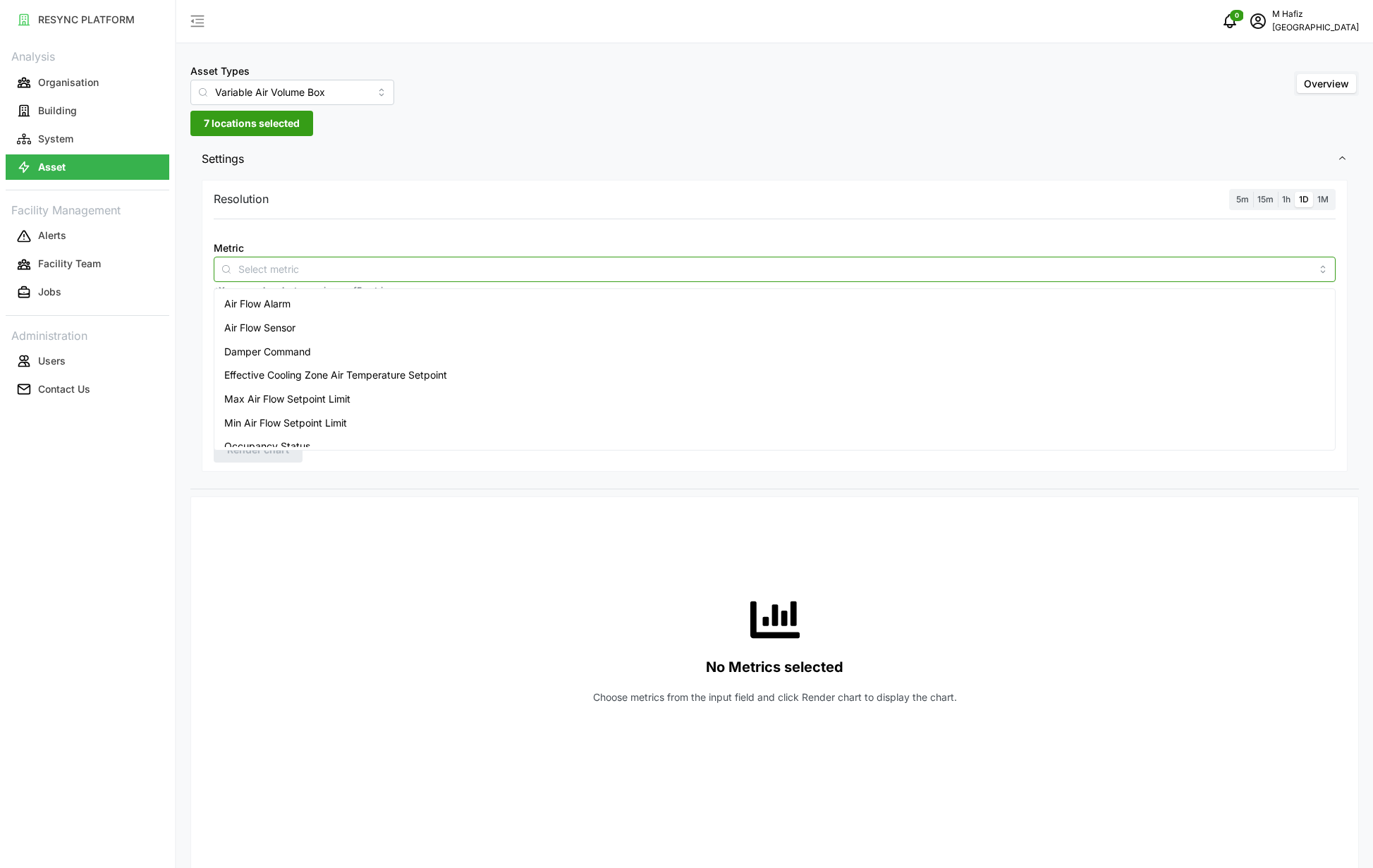
click at [379, 320] on div "Air Flow Sensor" at bounding box center [774, 328] width 1114 height 24
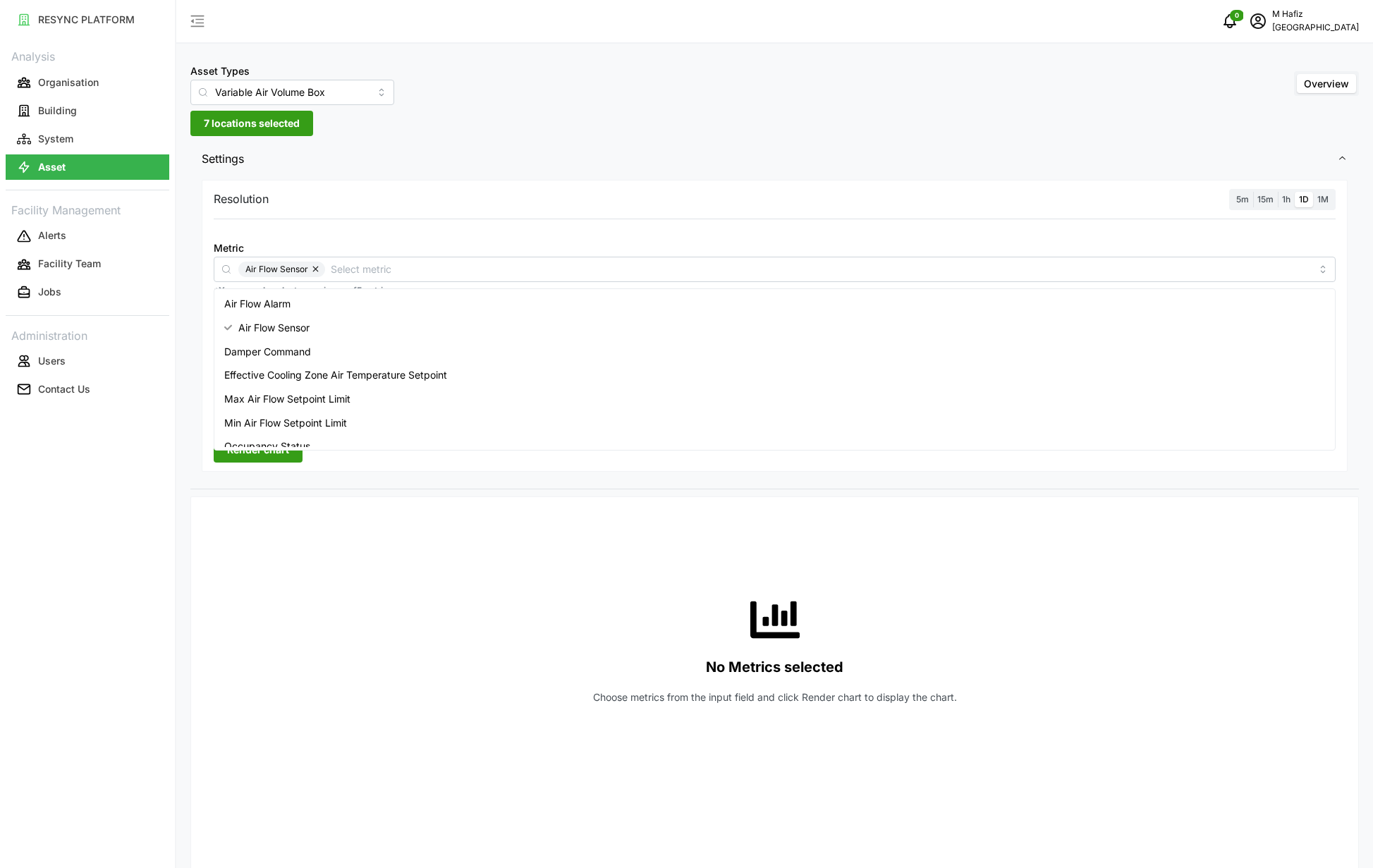
click at [546, 521] on div "No Metrics selected Choose metrics from the input field and click Render chart …" at bounding box center [774, 649] width 1122 height 283
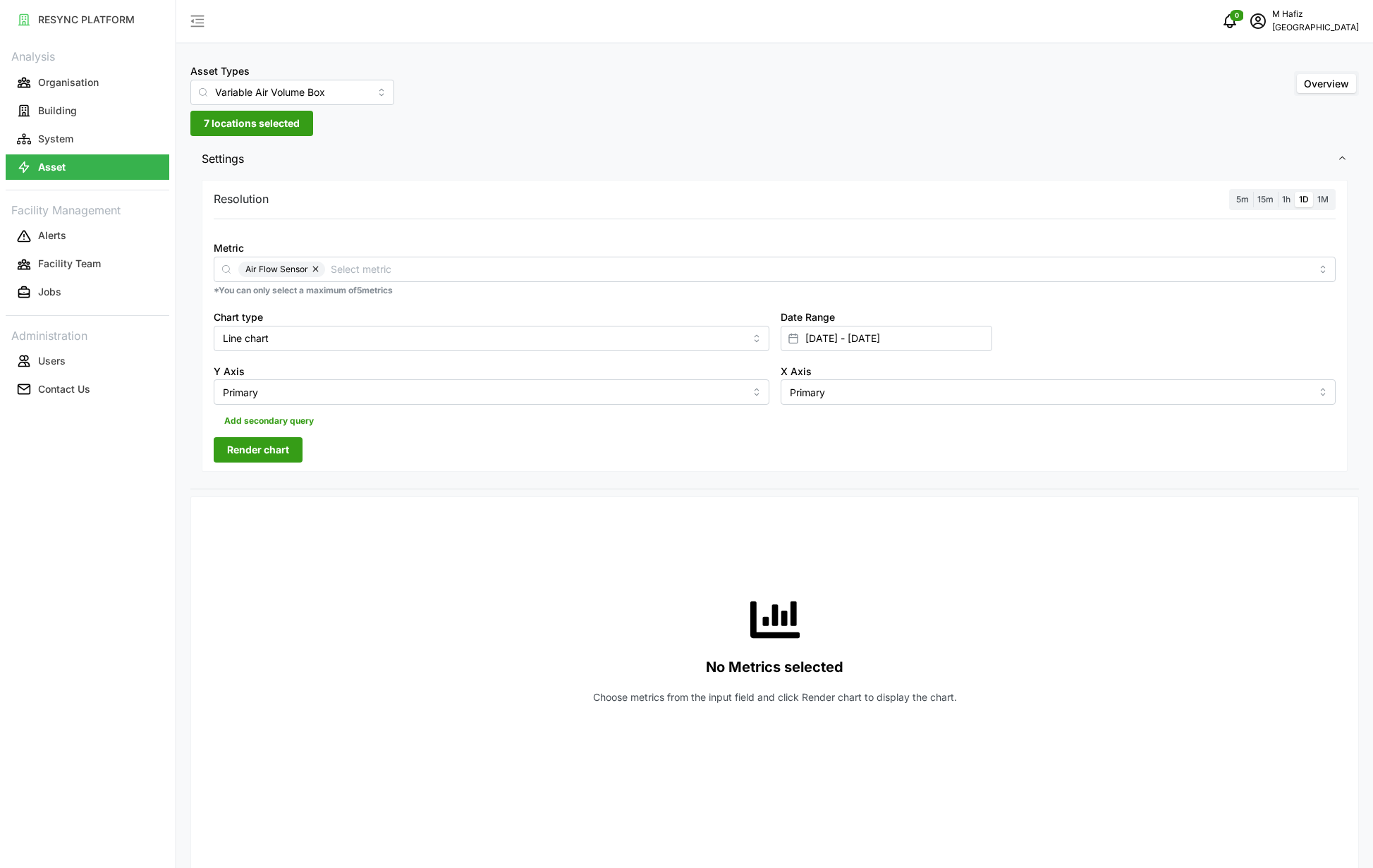
click at [275, 441] on span "Render chart" at bounding box center [258, 450] width 62 height 24
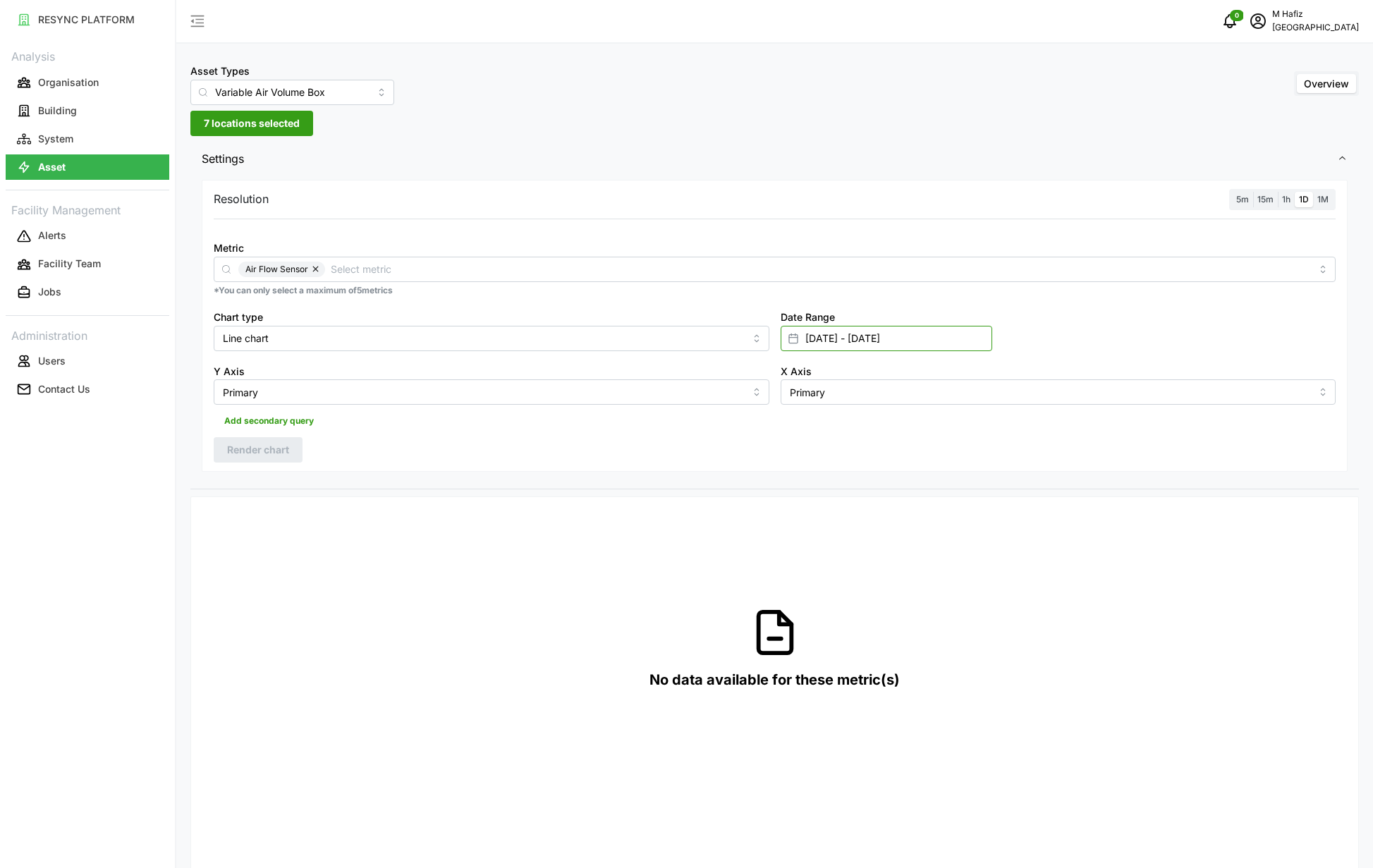
click at [840, 343] on input "[DATE] - [DATE]" at bounding box center [887, 338] width 212 height 26
click at [642, 432] on div "Resolution 5m 15m 1h 1D 1M Metric Air Flow Sensor *You can only select a maximu…" at bounding box center [775, 326] width 1146 height 292
click at [289, 129] on span "7 locations selected" at bounding box center [252, 123] width 96 height 24
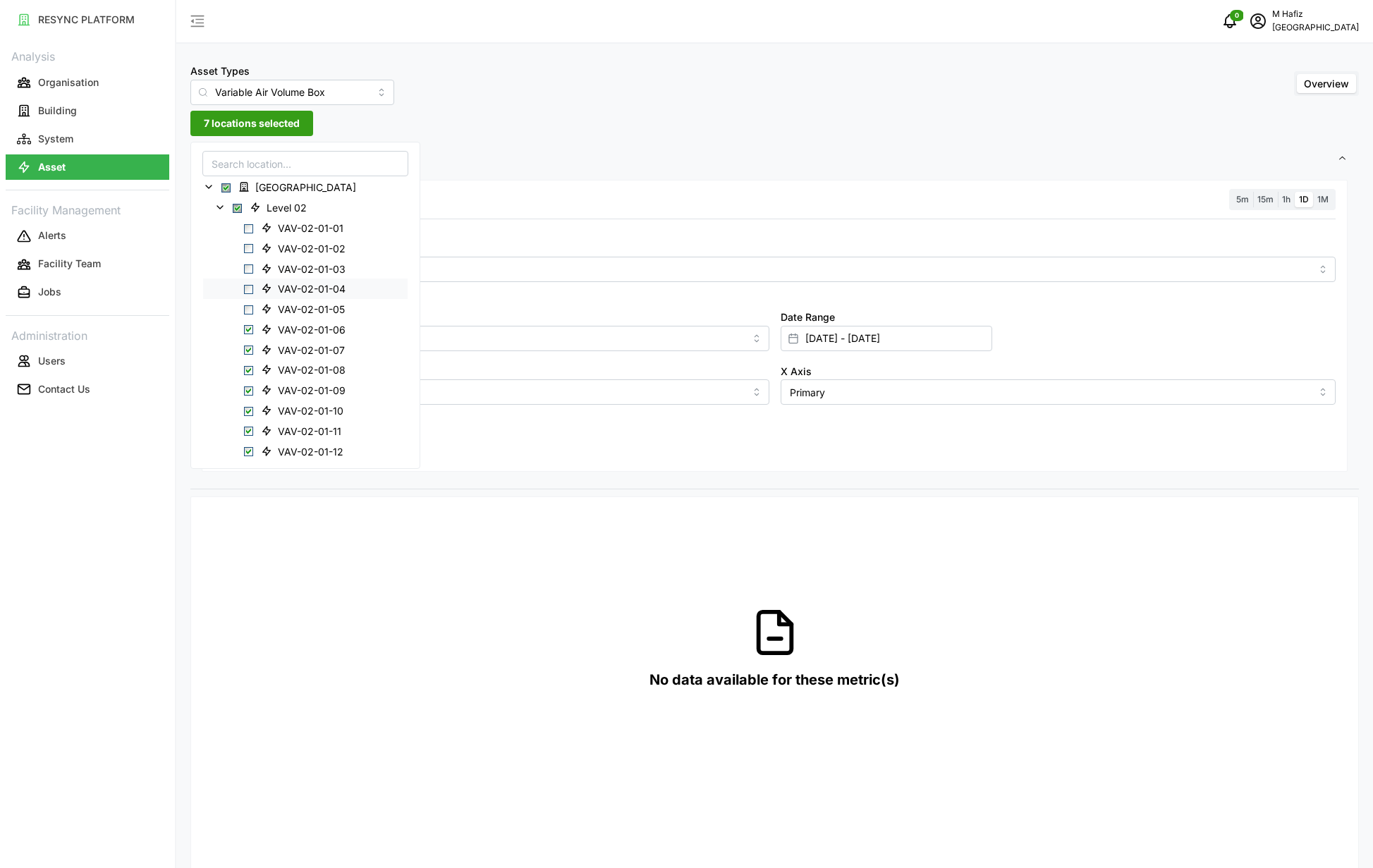
scroll to position [105, 0]
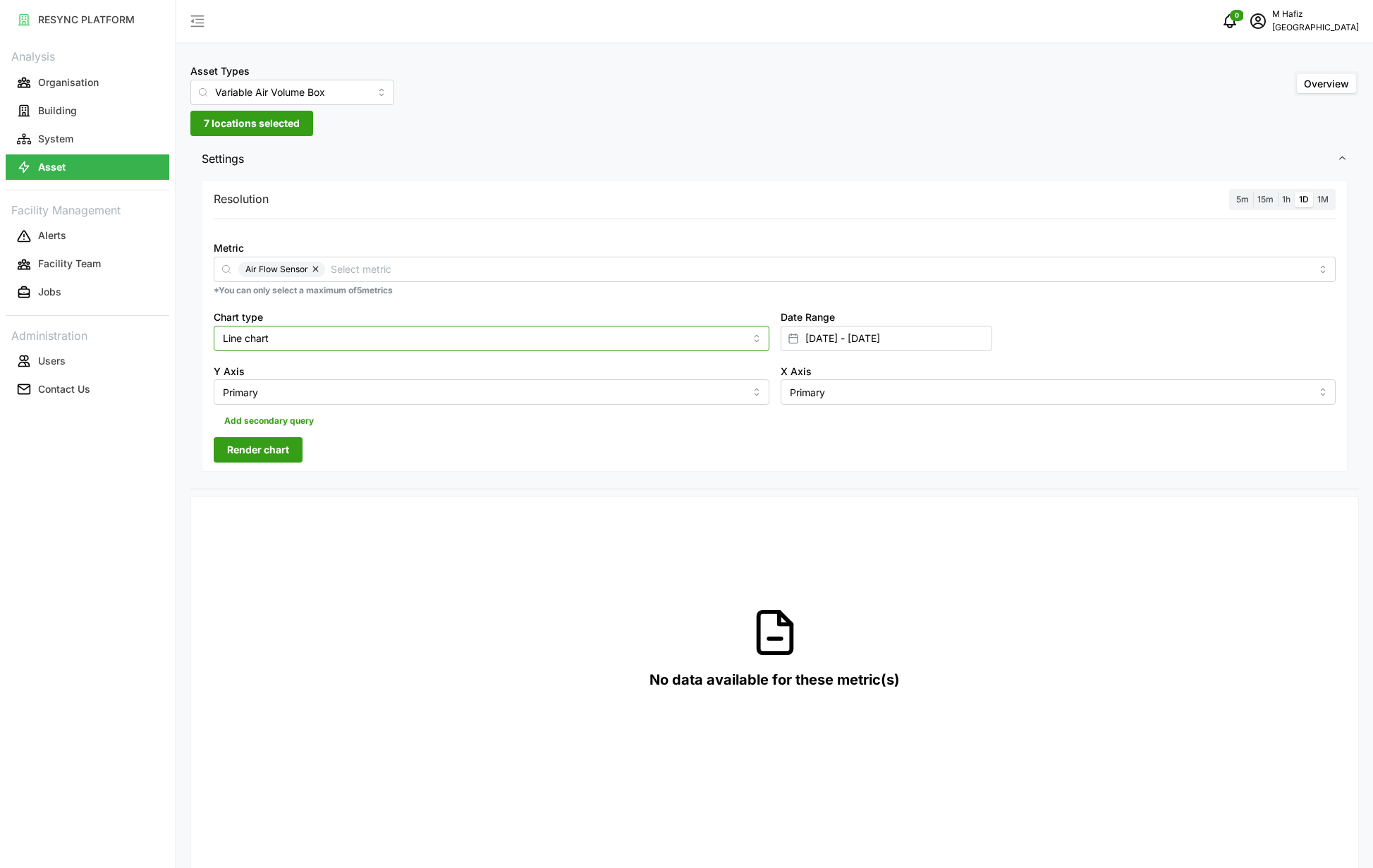
click at [639, 339] on input "Line chart" at bounding box center [491, 338] width 555 height 26
click at [515, 460] on div "Resolution 5m 15m 1h 1D 1M Metric Air Flow Sensor *You can only select a maximu…" at bounding box center [775, 326] width 1146 height 292
click at [284, 453] on span "Render chart" at bounding box center [258, 450] width 62 height 24
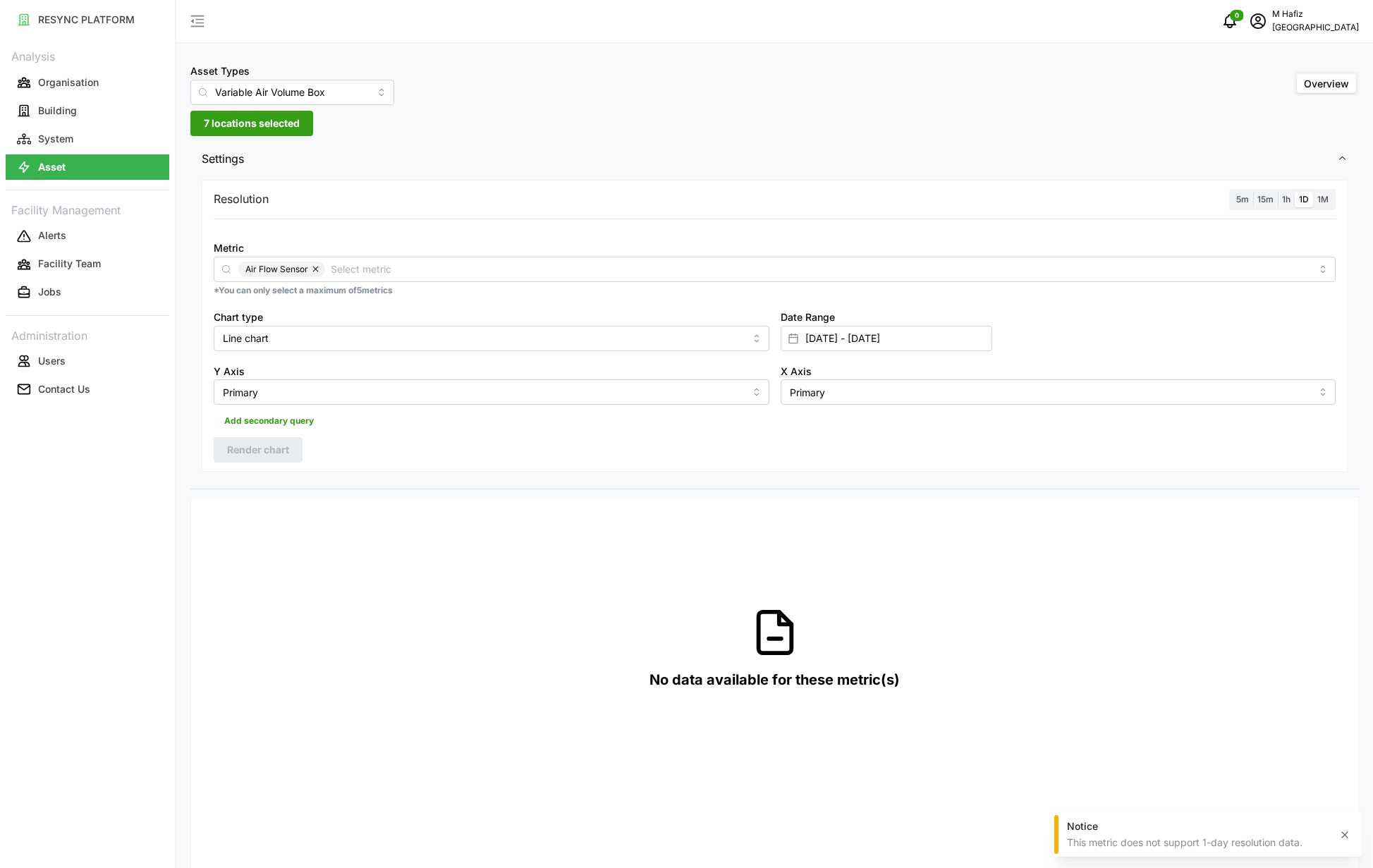
click at [345, 256] on div "Metric Air Flow Sensor" at bounding box center [774, 260] width 1122 height 43
click at [352, 269] on input "Metric" at bounding box center [820, 269] width 981 height 16
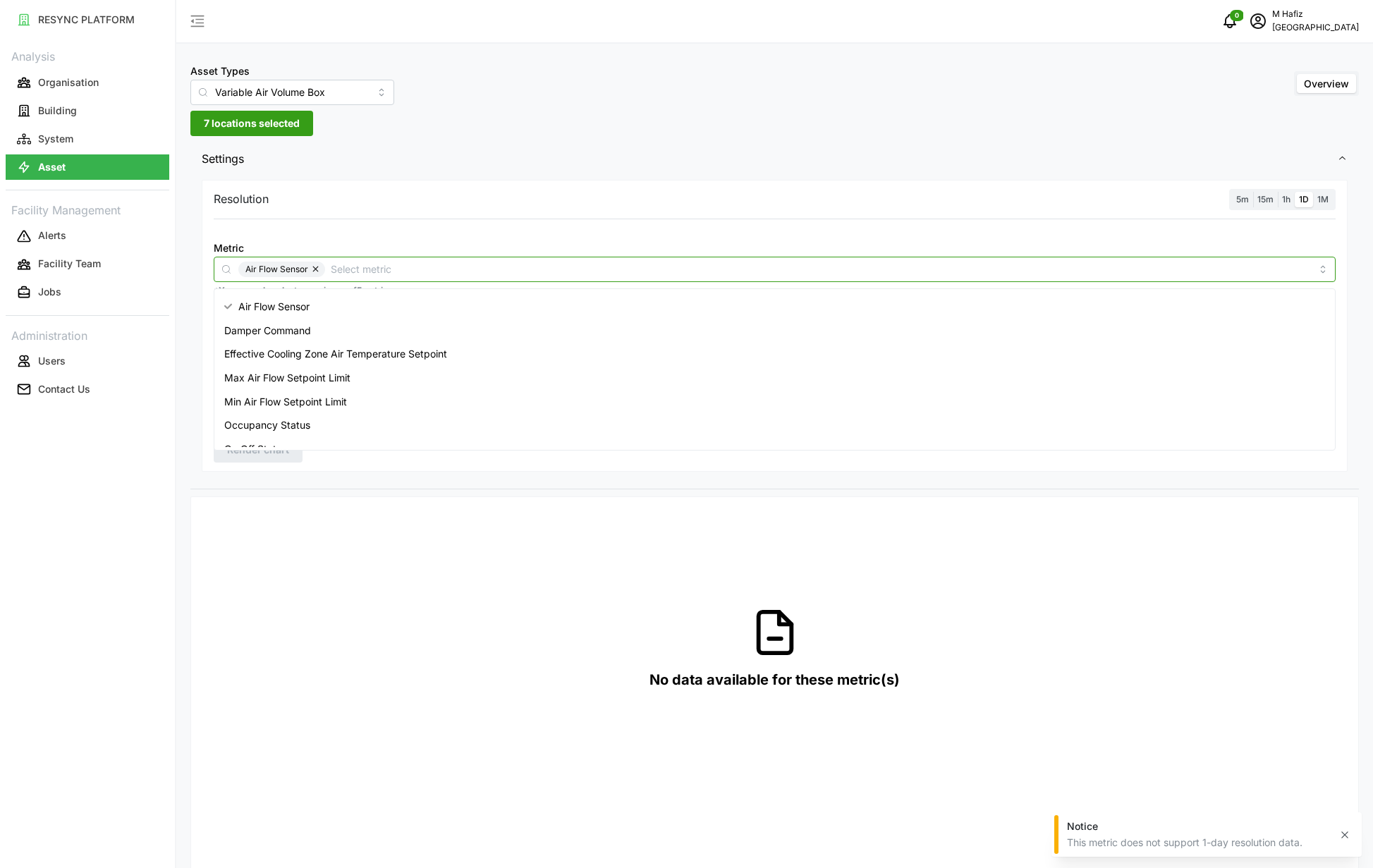
scroll to position [58, 0]
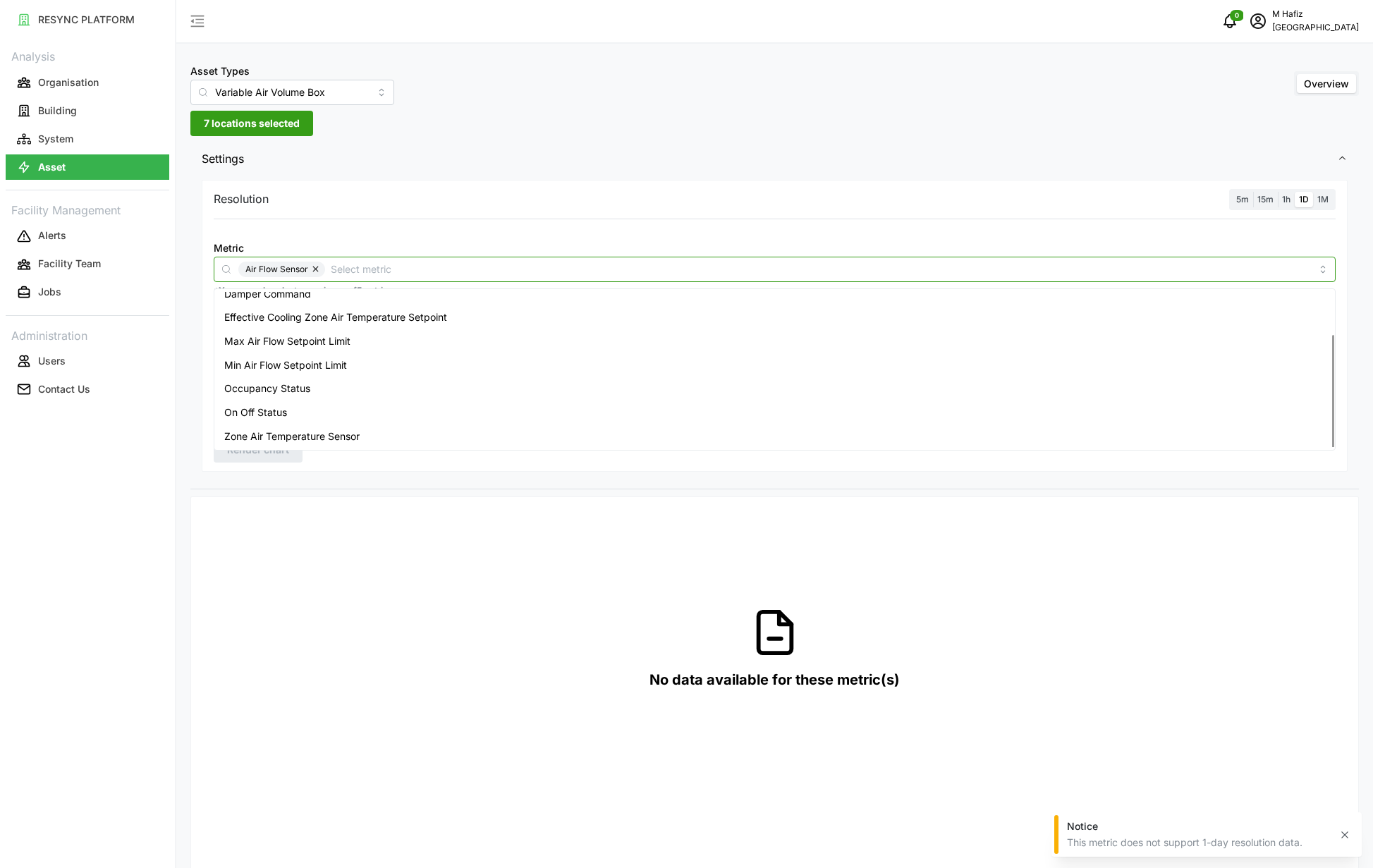
click at [328, 436] on span "Zone Air Temperature Sensor" at bounding box center [291, 437] width 136 height 16
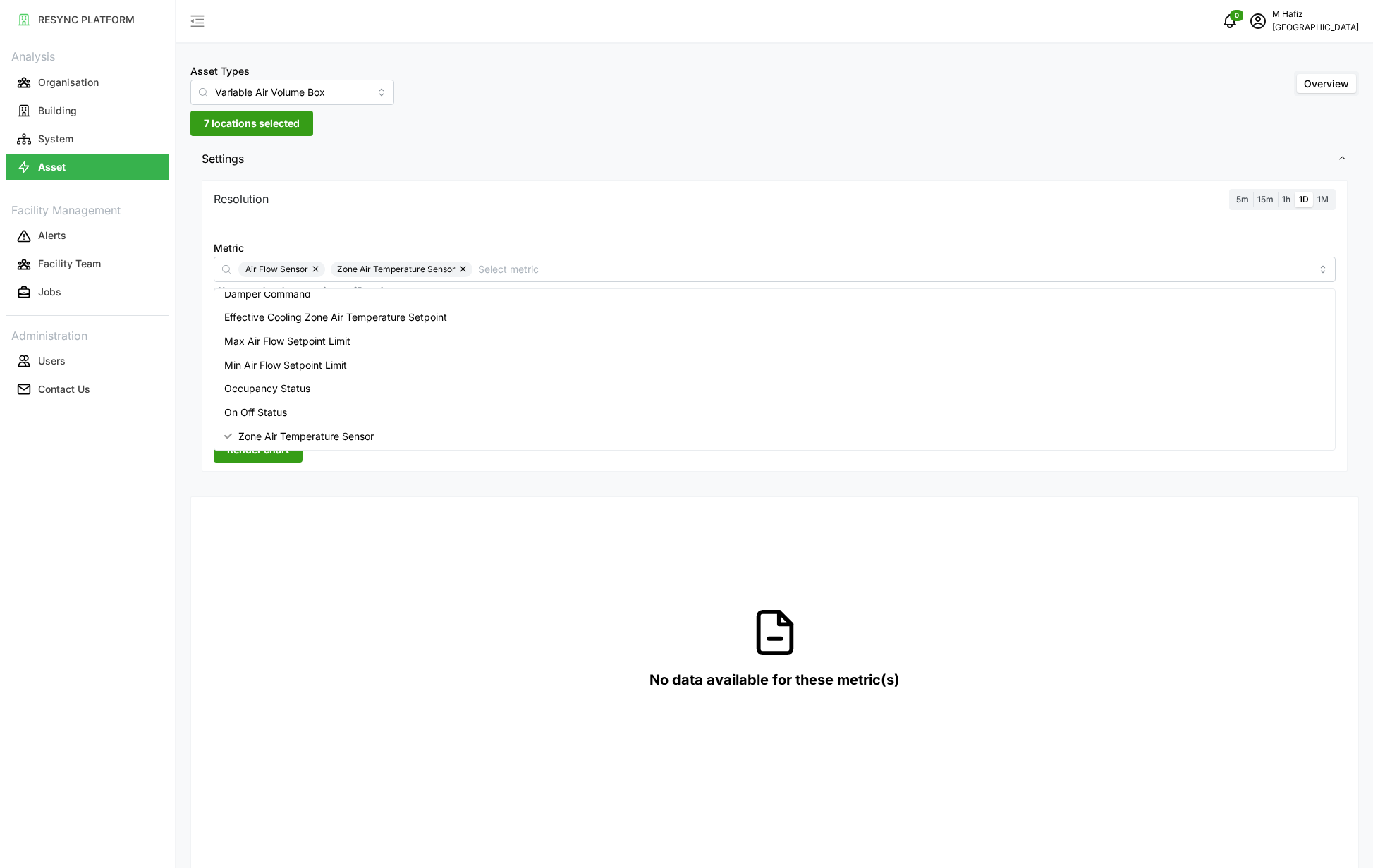
click at [316, 463] on div "Resolution 5m 15m 1h 1D 1M Metric Air Flow Sensor Zone Air Temperature Sensor *…" at bounding box center [775, 326] width 1146 height 292
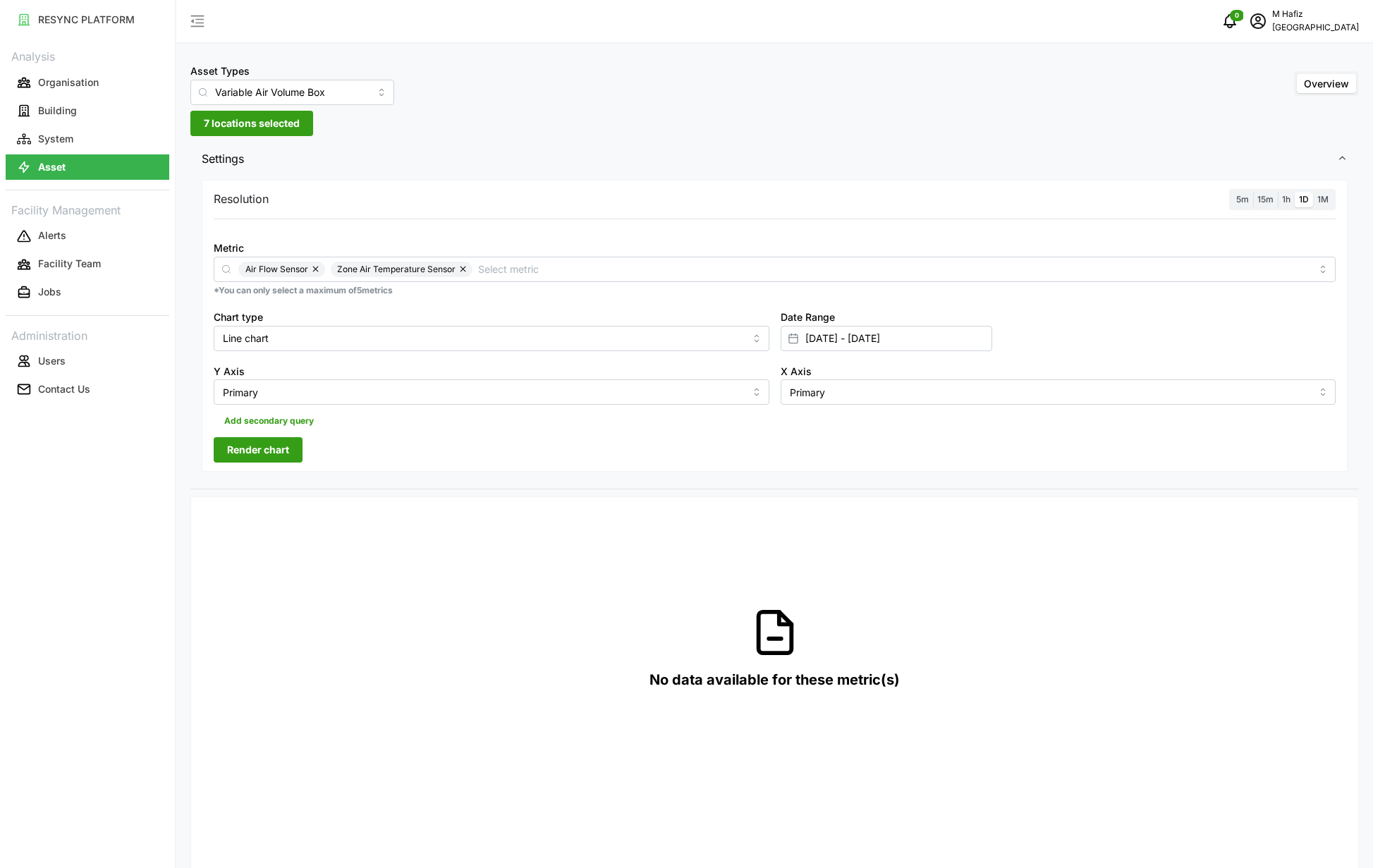
click at [282, 451] on span "Render chart" at bounding box center [258, 450] width 62 height 24
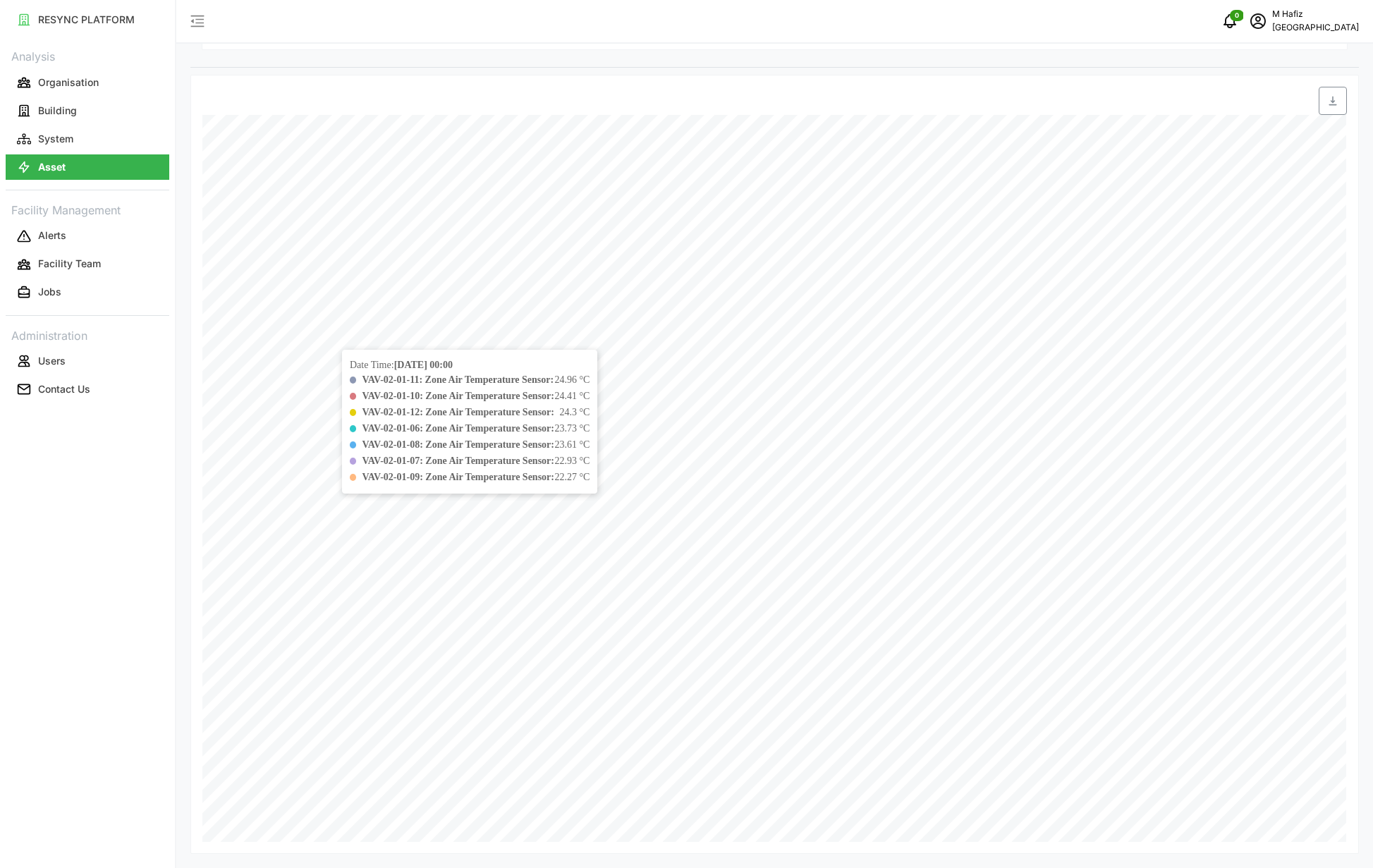
scroll to position [0, 0]
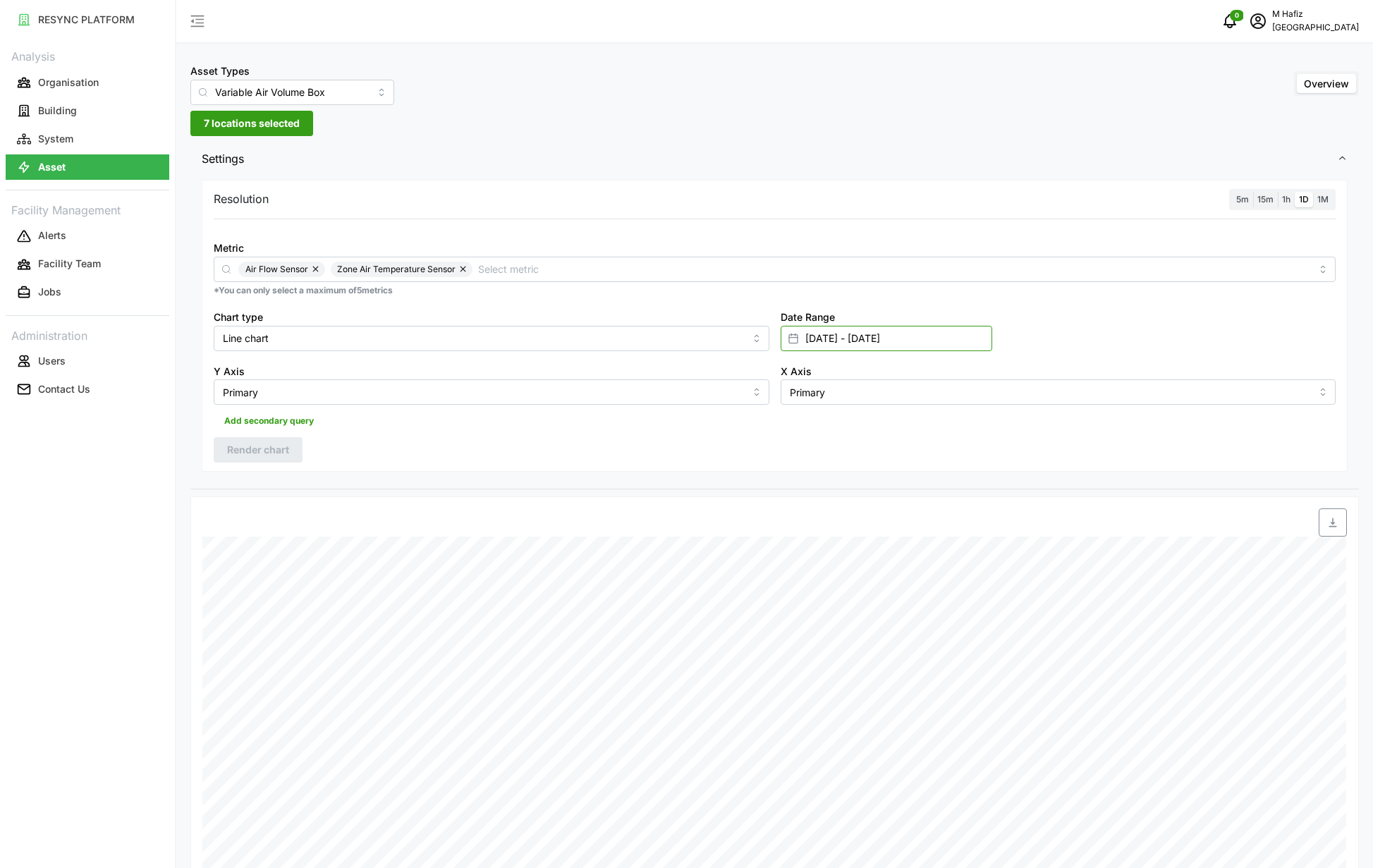
click at [838, 347] on input "[DATE] - [DATE]" at bounding box center [887, 338] width 212 height 26
click at [912, 480] on button "3" at bounding box center [915, 480] width 26 height 26
type input "[DATE] - [DATE]"
type input "[DATE]"
drag, startPoint x: 948, startPoint y: 477, endPoint x: 896, endPoint y: 500, distance: 56.9
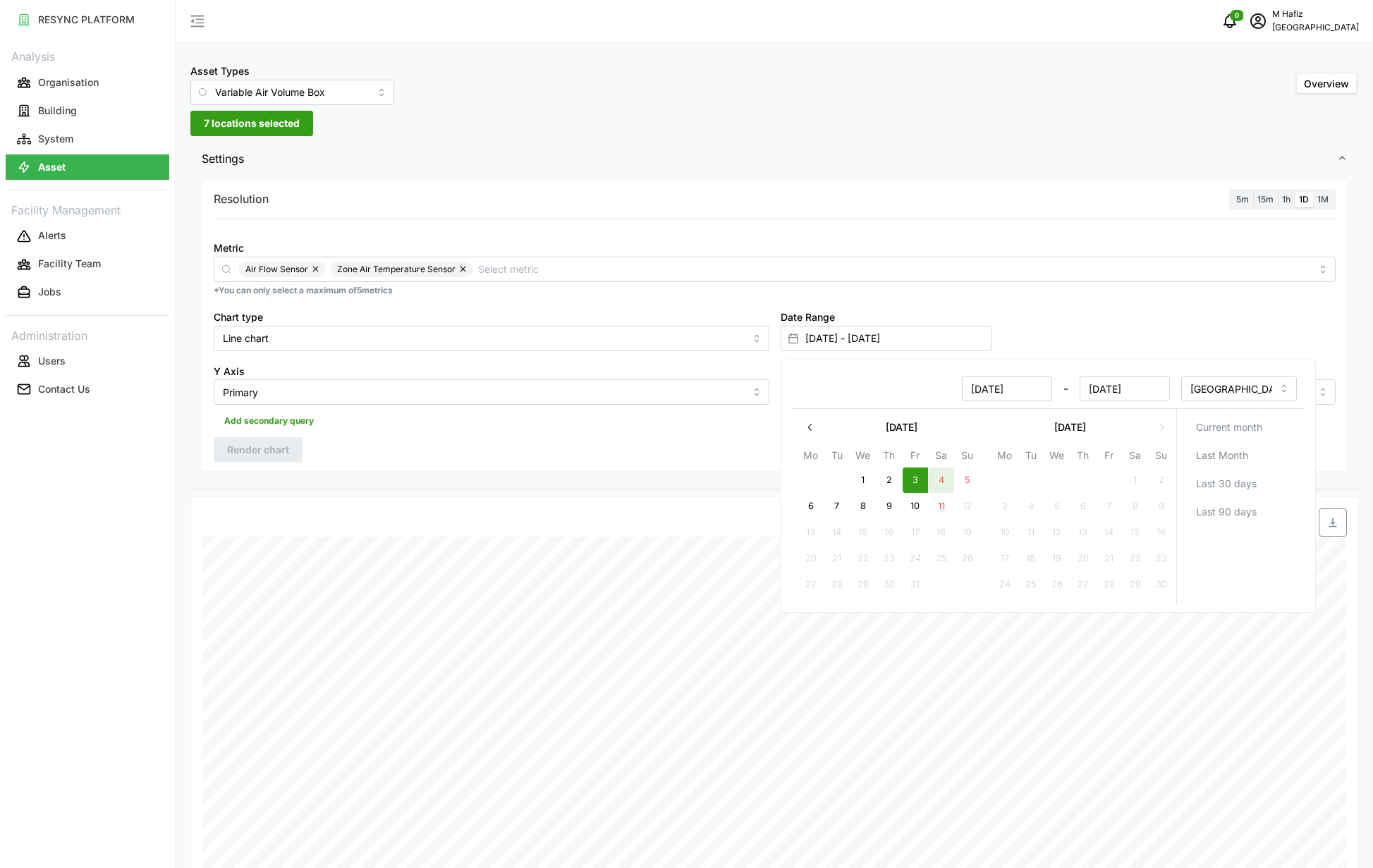
click at [930, 479] on button "4" at bounding box center [942, 480] width 26 height 26
type input "[DATE] - [DATE]"
type input "[DATE]"
click at [800, 504] on button "6" at bounding box center [811, 506] width 26 height 26
type input "[DATE] - [DATE]"
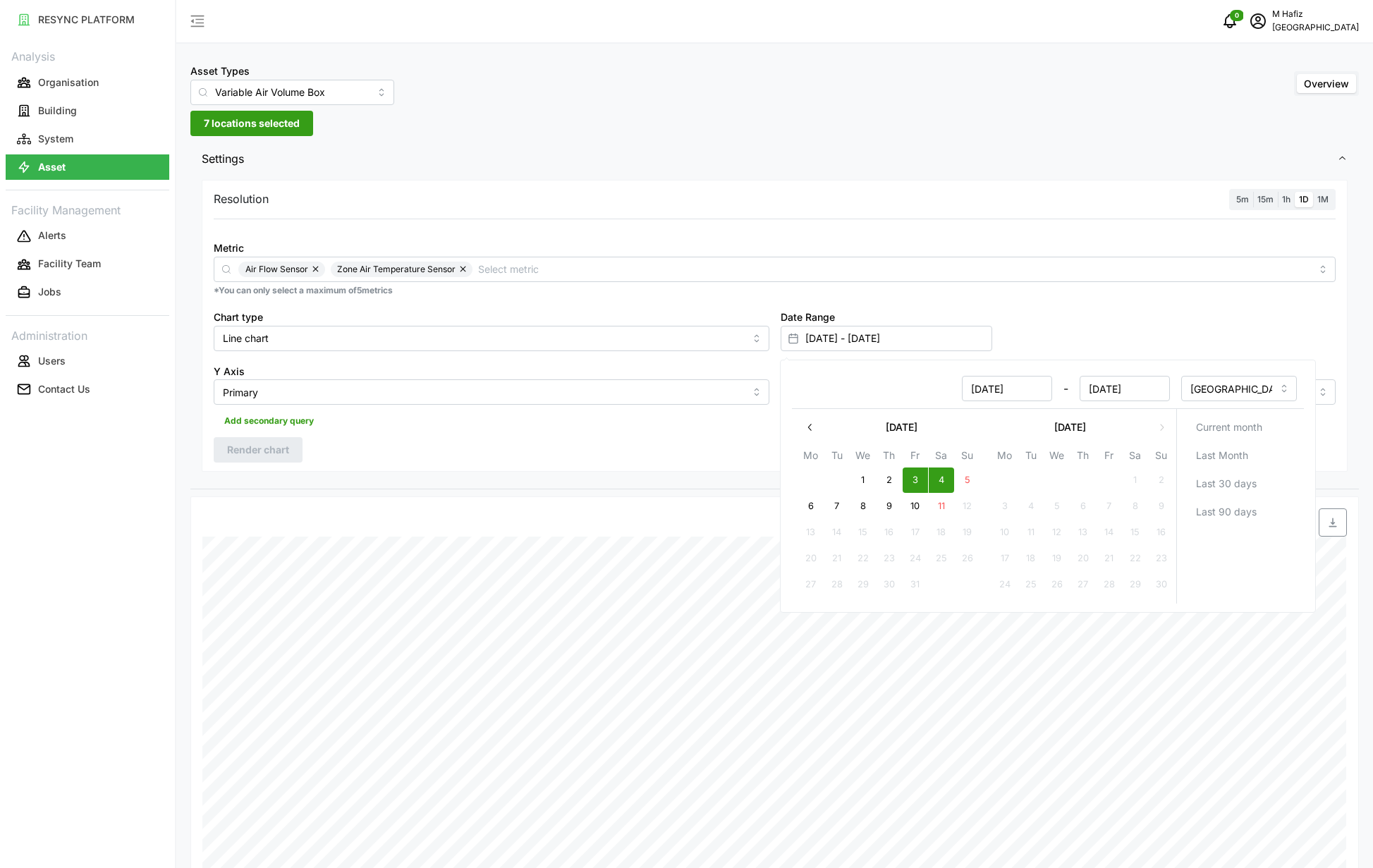
type input "[DATE]"
click at [974, 478] on button "5" at bounding box center [967, 480] width 26 height 26
type input "[DATE] - [DATE]"
type input "[DATE]"
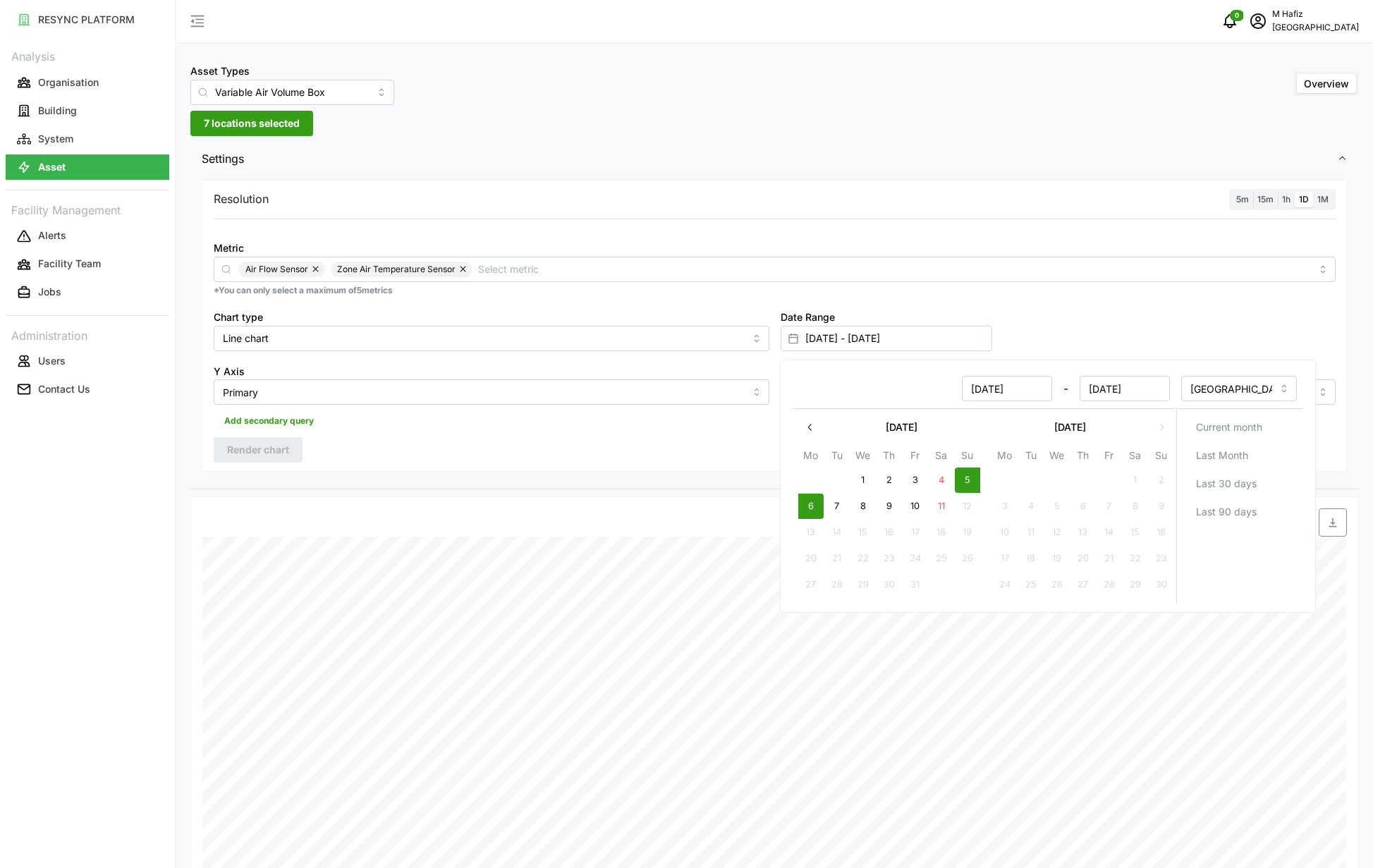
click at [821, 504] on button "6" at bounding box center [811, 506] width 26 height 26
type input "[DATE] - [DATE]"
type input "[DATE]"
click at [972, 487] on button "5" at bounding box center [967, 480] width 26 height 26
type input "[DATE] - [DATE]"
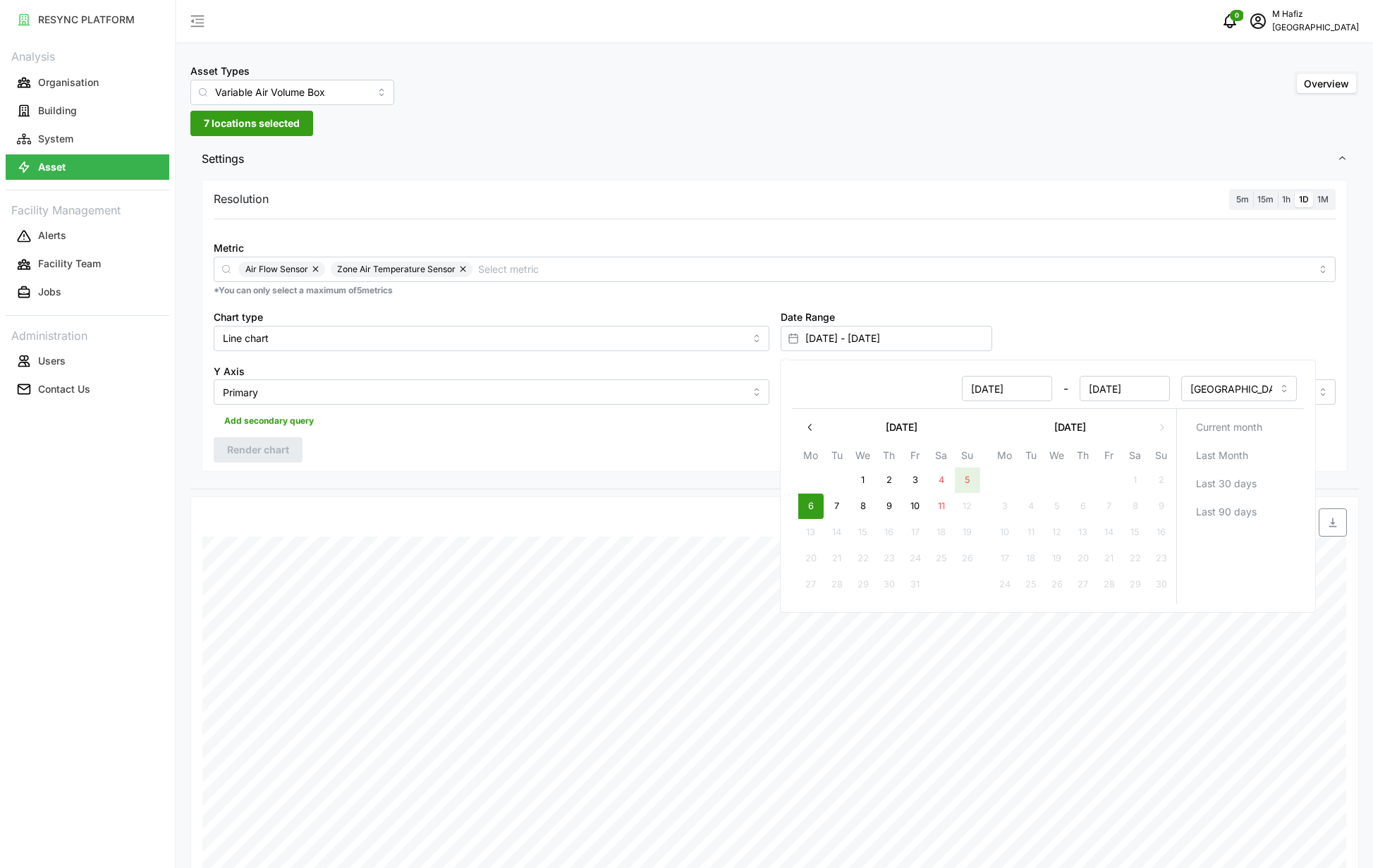
type input "[DATE]"
click at [405, 434] on div "Resolution 5m 15m 1h 1D 1M Metric Air Flow Sensor Zone Air Temperature Sensor *…" at bounding box center [775, 326] width 1146 height 292
click at [288, 451] on span "Render chart" at bounding box center [258, 450] width 62 height 24
click at [934, 341] on input "[DATE] - [DATE]" at bounding box center [887, 338] width 212 height 26
click at [870, 483] on button "1" at bounding box center [863, 480] width 26 height 26
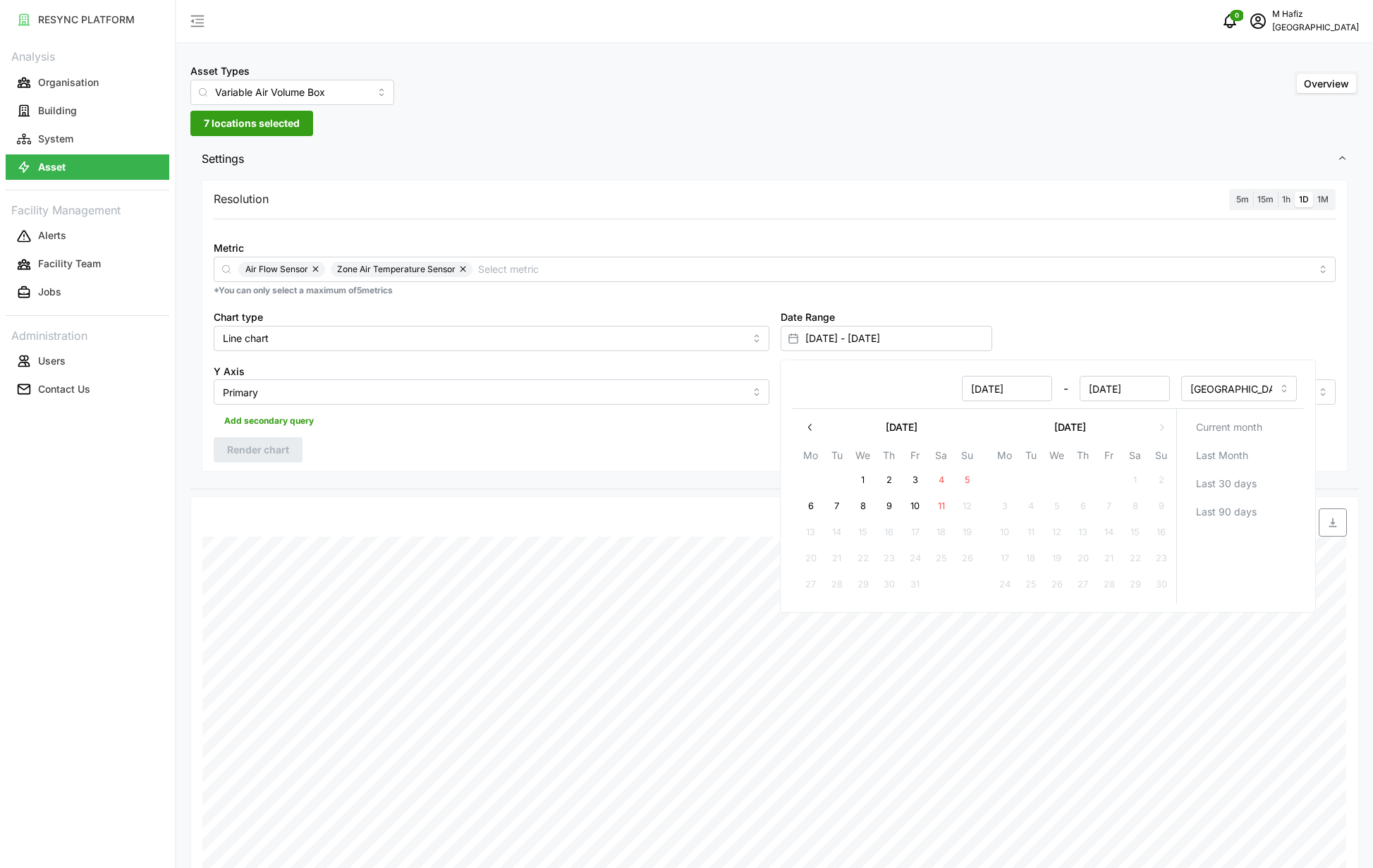
type input "[DATE] - [DATE]"
type input "[DATE]"
click at [910, 478] on button "3" at bounding box center [915, 480] width 26 height 26
type input "[DATE] - [DATE]"
type input "[DATE]"
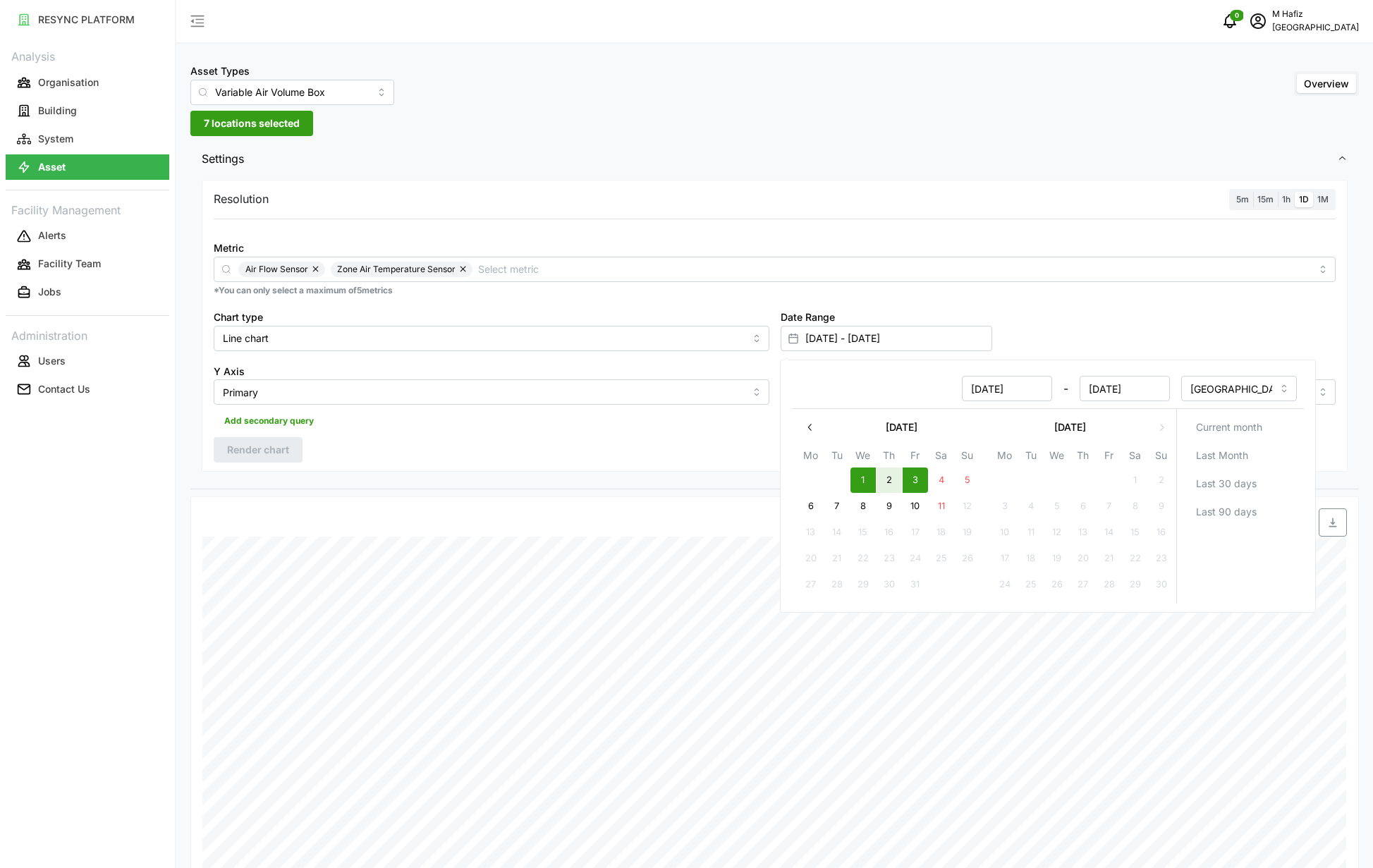
click at [407, 452] on div "Resolution 5m 15m 1h 1D 1M Metric Air Flow Sensor Zone Air Temperature Sensor *…" at bounding box center [775, 326] width 1146 height 292
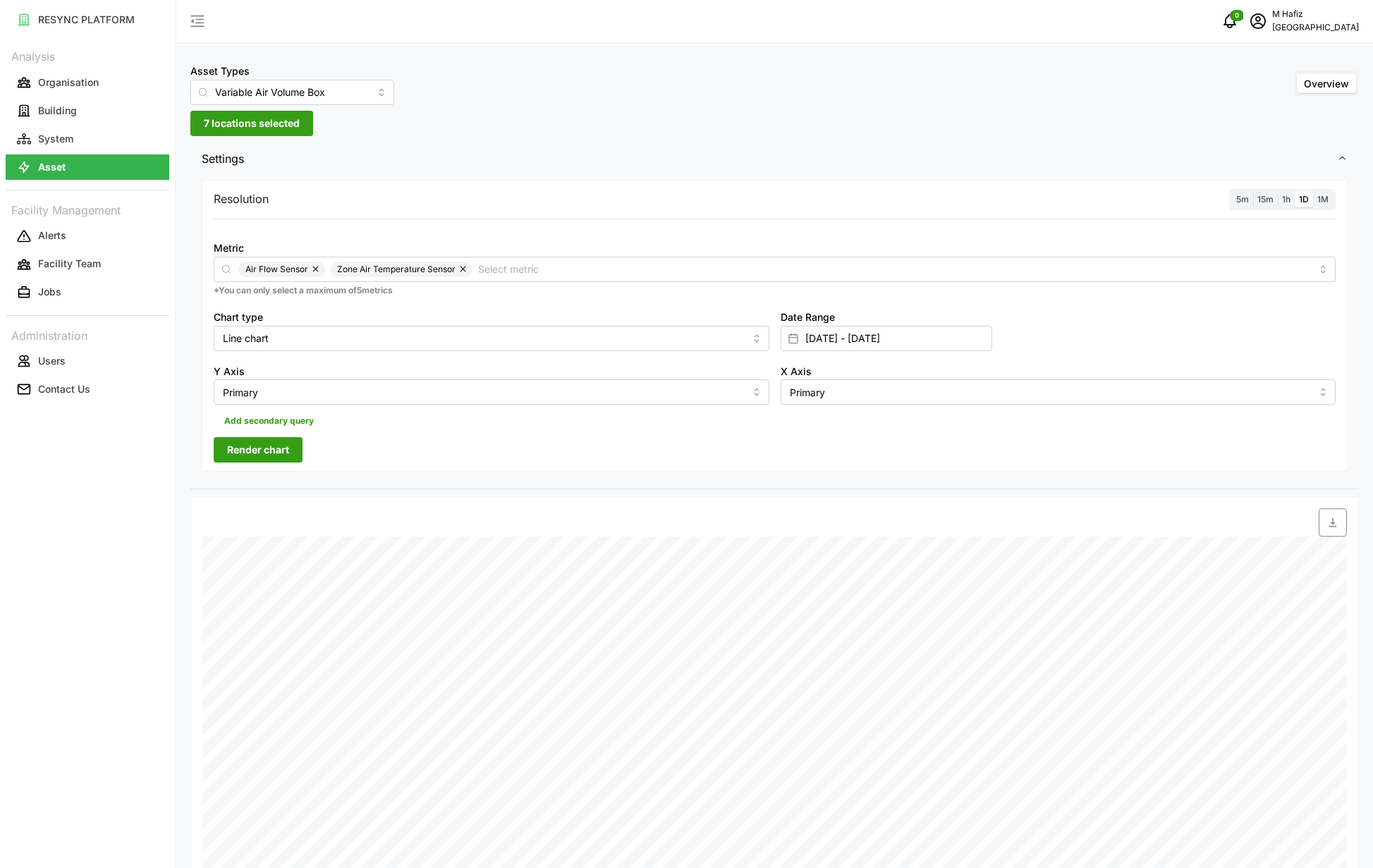
click at [224, 442] on button "Render chart" at bounding box center [258, 450] width 89 height 26
click at [448, 72] on div "Asset Types Variable Air Volume Box Overview" at bounding box center [774, 83] width 1168 height 43
click at [263, 137] on div "Asset Types Variable Air Volume Box Overview 7 locations selected Settings Reso…" at bounding box center [774, 645] width 1197 height 1290
click at [273, 128] on span "7 locations selected" at bounding box center [252, 123] width 96 height 24
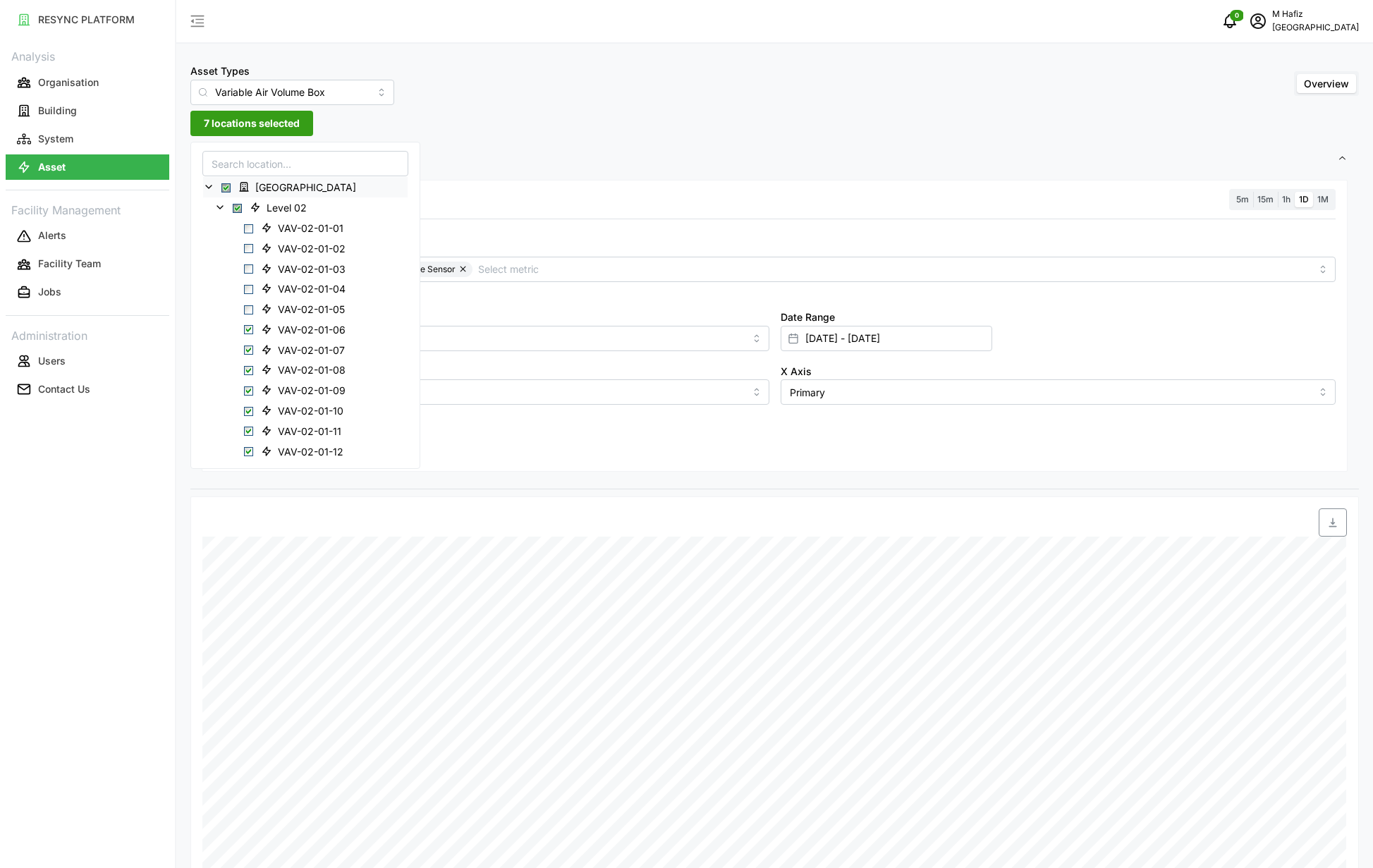
click at [230, 191] on span "Select Office Tower" at bounding box center [226, 188] width 9 height 9
click at [224, 190] on span "Select Office Tower" at bounding box center [226, 188] width 9 height 9
